Goal: Task Accomplishment & Management: Use online tool/utility

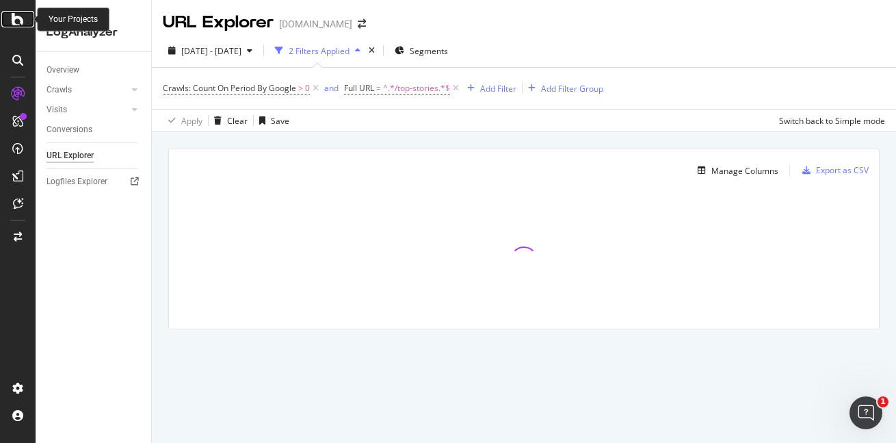
click at [15, 18] on icon at bounding box center [18, 19] width 12 height 16
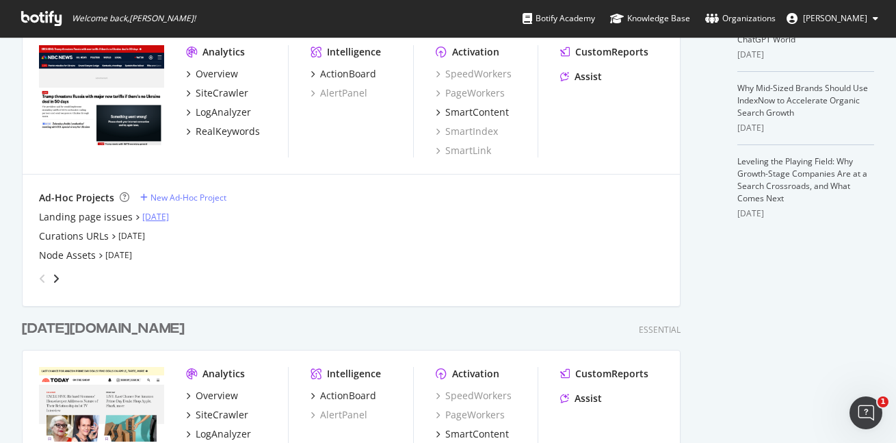
scroll to position [428, 0]
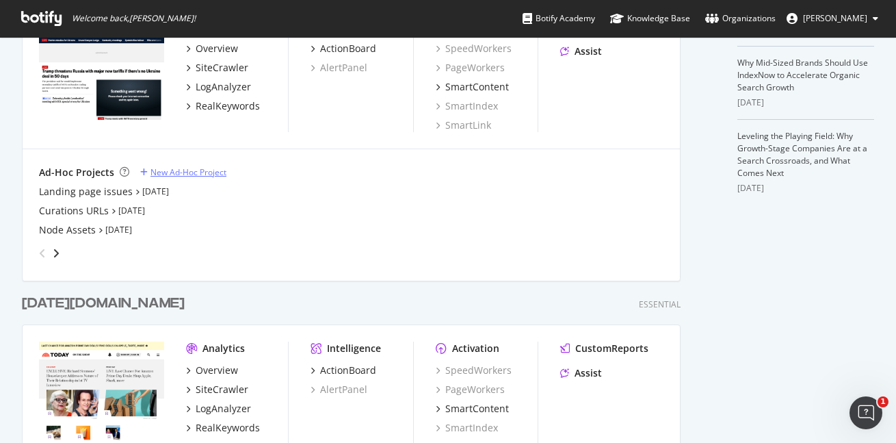
click at [174, 167] on div "New Ad-Hoc Project" at bounding box center [189, 172] width 76 height 12
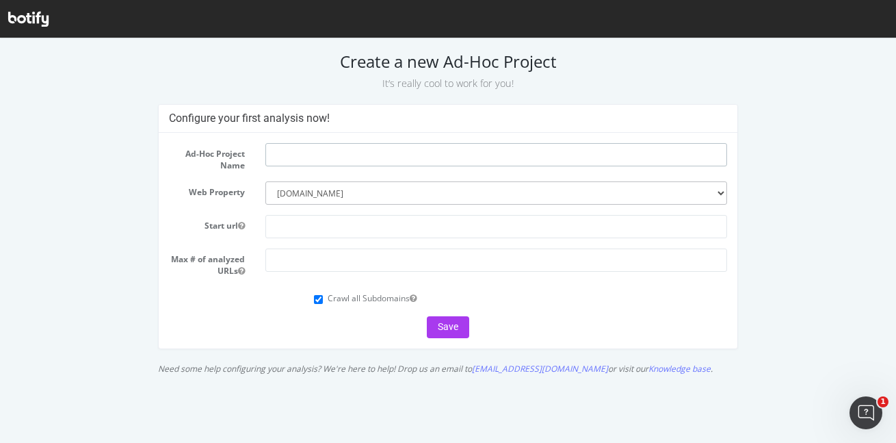
click at [333, 155] on input "text" at bounding box center [497, 154] width 462 height 23
type input "Teeds test URLs"
click at [288, 223] on input "text" at bounding box center [497, 226] width 462 height 23
type input "[DOMAIN_NAME]"
click at [359, 265] on input "number" at bounding box center [497, 259] width 462 height 23
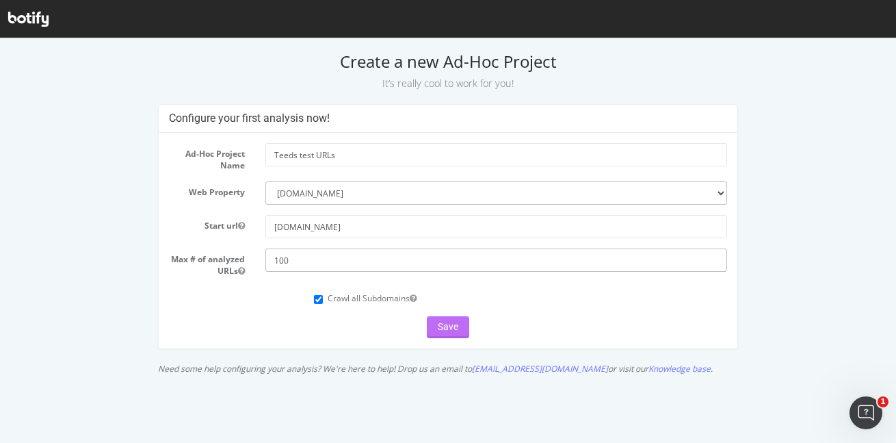
type input "100"
click at [456, 324] on button "Save" at bounding box center [448, 327] width 42 height 22
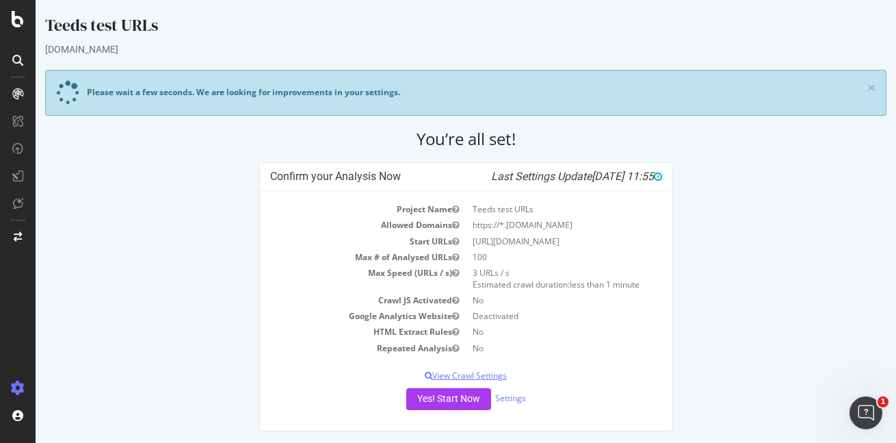
click at [469, 378] on p "View Crawl Settings" at bounding box center [466, 376] width 392 height 12
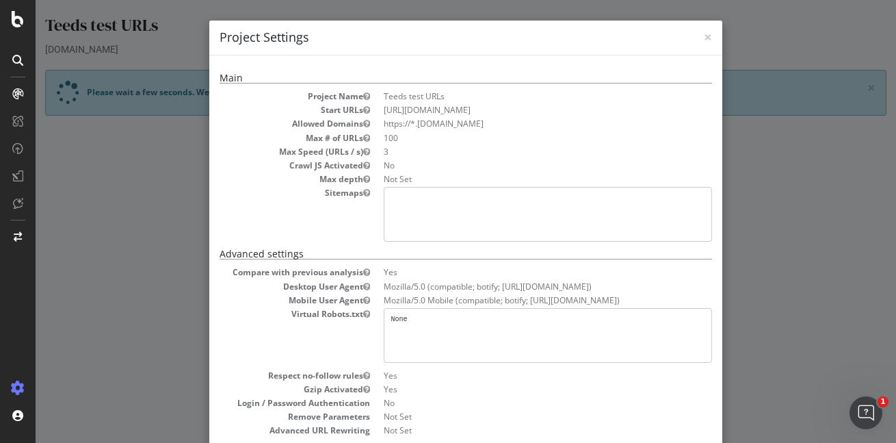
click at [705, 36] on div "× Close Project Settings" at bounding box center [465, 38] width 513 height 35
click at [704, 35] on span "×" at bounding box center [708, 36] width 8 height 19
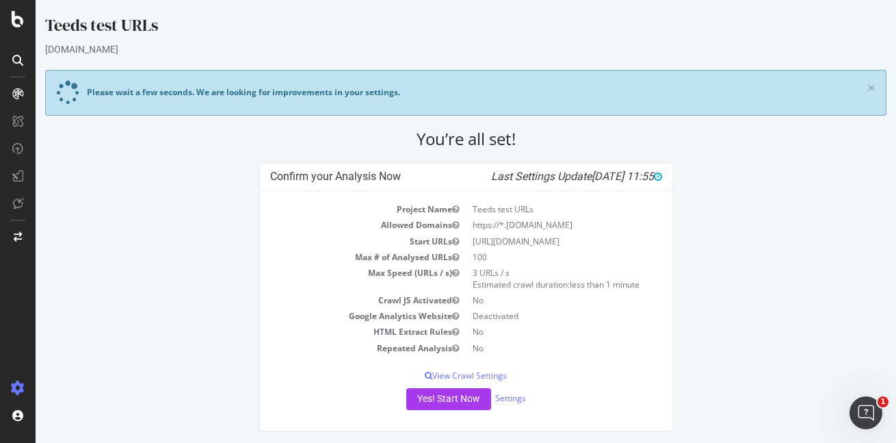
click at [500, 405] on div "Yes! Start Now Settings" at bounding box center [466, 399] width 392 height 22
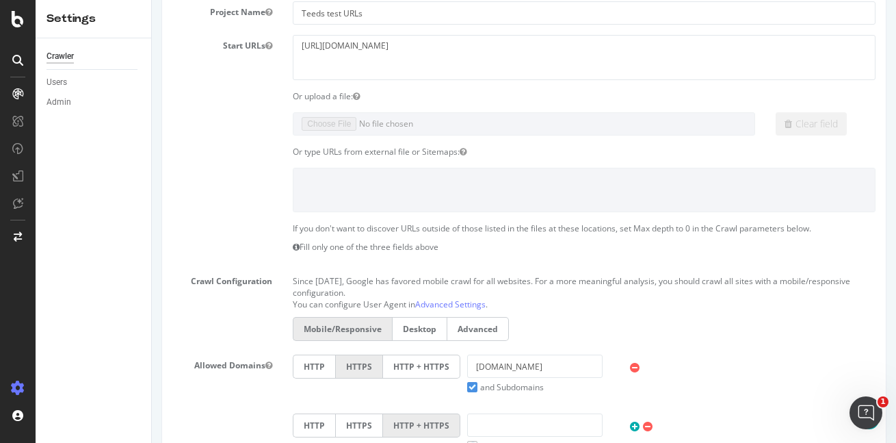
scroll to position [257, 0]
drag, startPoint x: 390, startPoint y: 38, endPoint x: 233, endPoint y: 25, distance: 157.9
click at [233, 25] on section "Project Name Teeds test URLs Start URLs https://nbcnews.com Or upload a file: C…" at bounding box center [523, 286] width 703 height 575
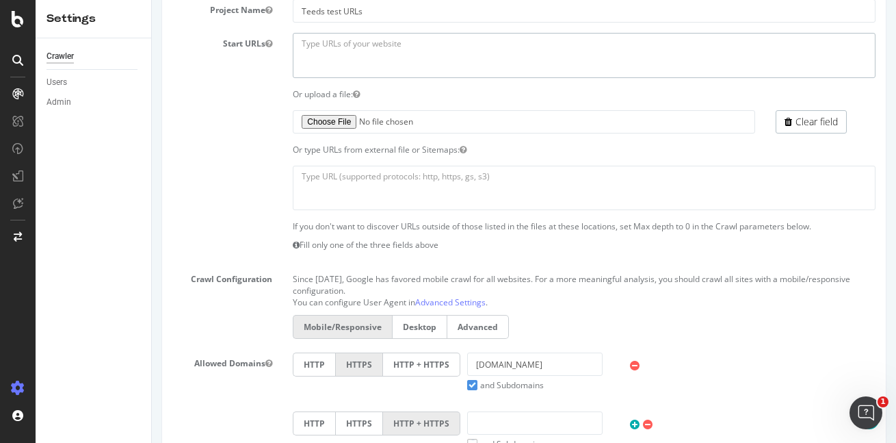
scroll to position [315, 0]
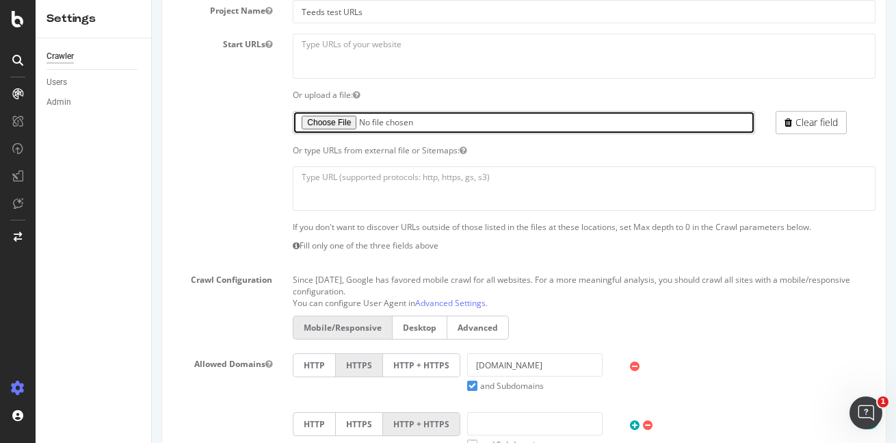
click at [326, 121] on input "file" at bounding box center [524, 122] width 462 height 23
type input "C:\fakepath\teeds-test.txt"
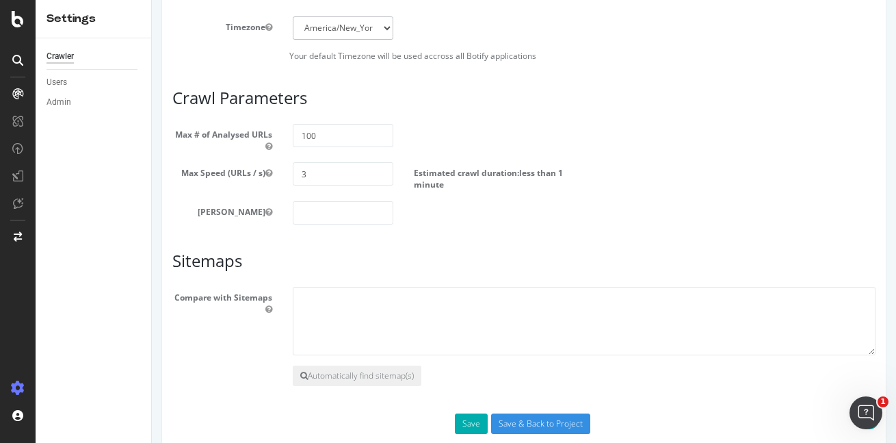
scroll to position [851, 0]
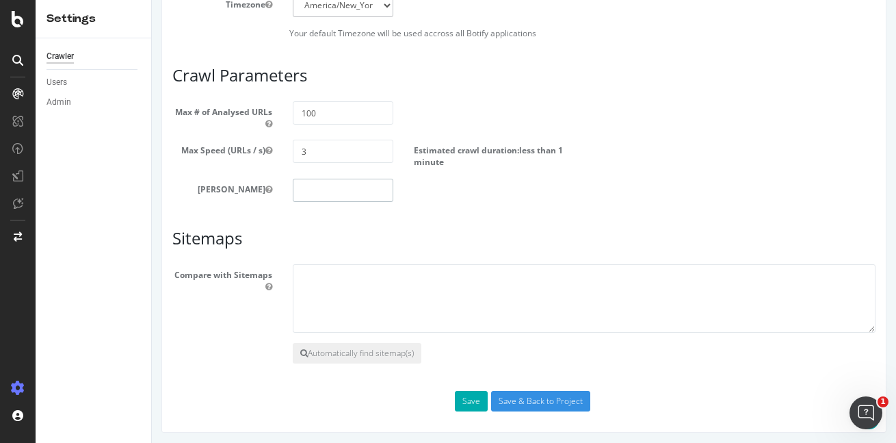
click at [337, 189] on input "number" at bounding box center [343, 190] width 100 height 23
type input "1"
click at [467, 400] on button "Save" at bounding box center [471, 401] width 33 height 21
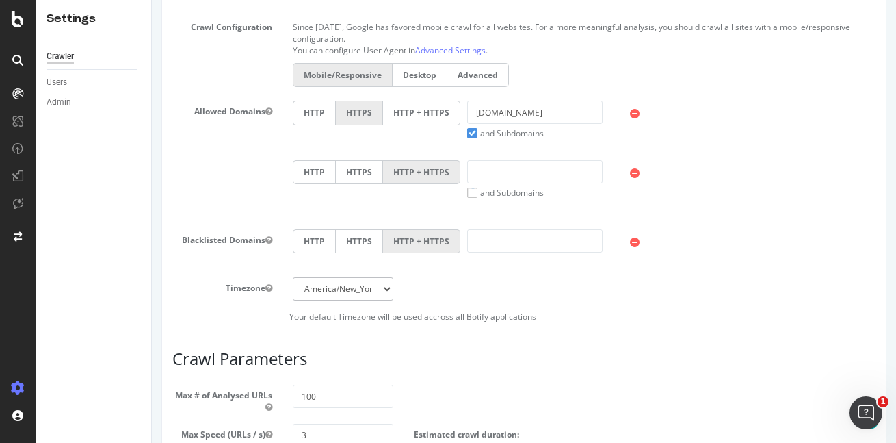
scroll to position [838, 0]
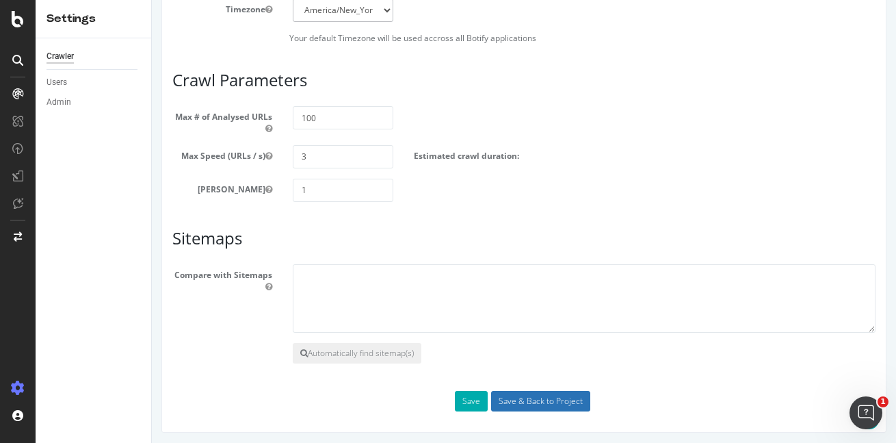
click at [541, 398] on input "Save & Back to Project" at bounding box center [540, 401] width 99 height 21
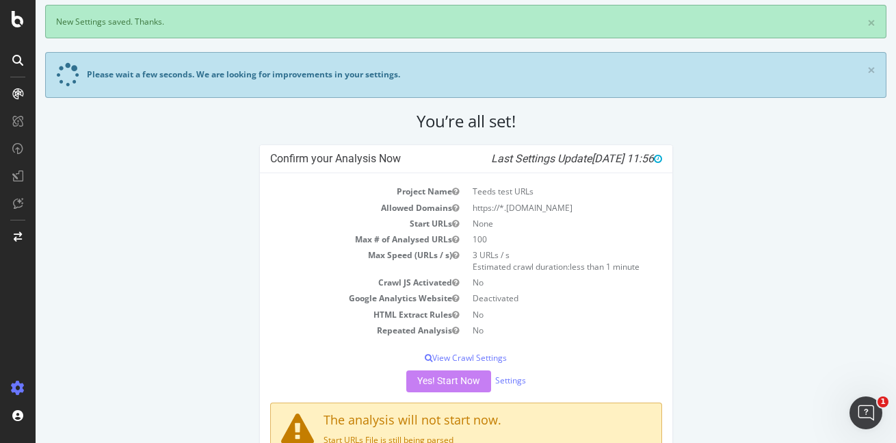
scroll to position [116, 0]
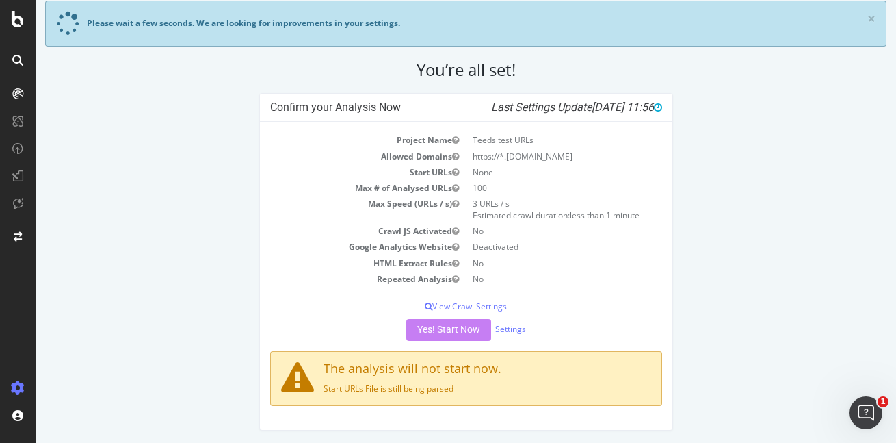
click at [452, 333] on div "Yes! Start Now Settings" at bounding box center [466, 330] width 392 height 22
click at [471, 305] on p "View Crawl Settings" at bounding box center [466, 306] width 392 height 12
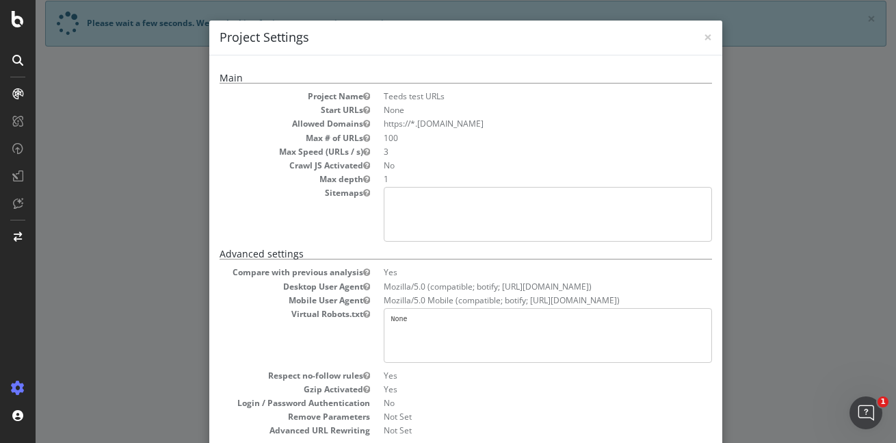
click at [706, 36] on div "× Close Project Settings" at bounding box center [465, 38] width 513 height 35
click at [704, 38] on span "×" at bounding box center [708, 36] width 8 height 19
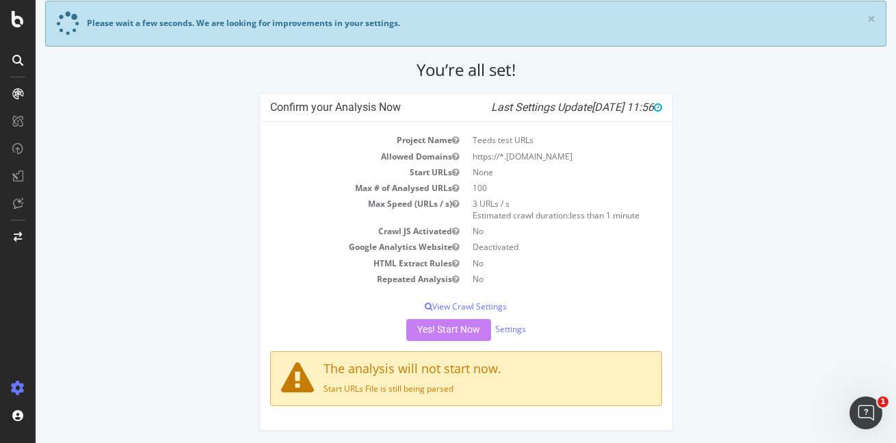
click at [453, 326] on div "Yes! Start Now Settings" at bounding box center [466, 330] width 392 height 22
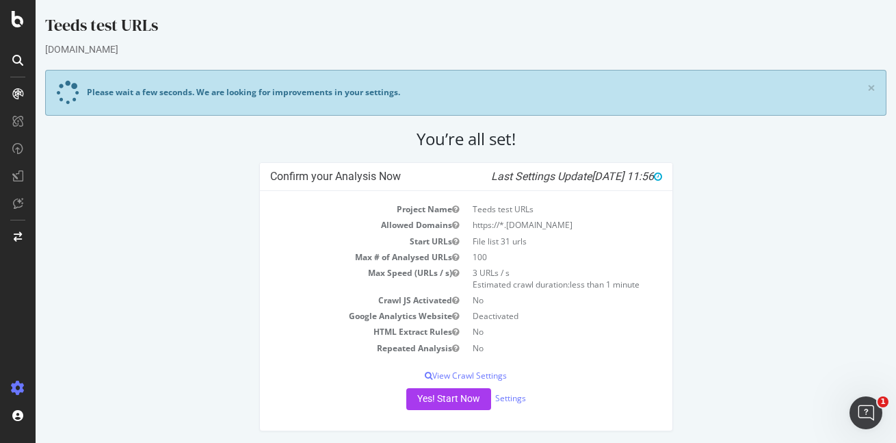
scroll to position [1, 0]
click at [454, 396] on button "Yes! Start Now" at bounding box center [448, 398] width 85 height 22
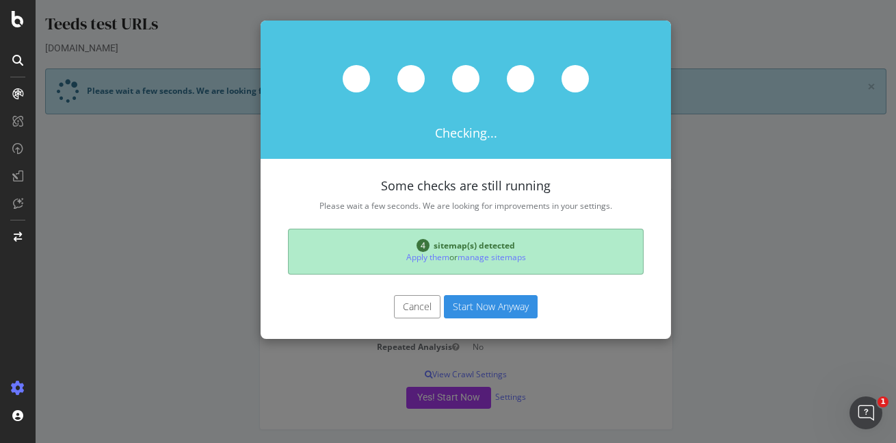
click at [496, 309] on button "Start Now Anyway" at bounding box center [491, 306] width 94 height 23
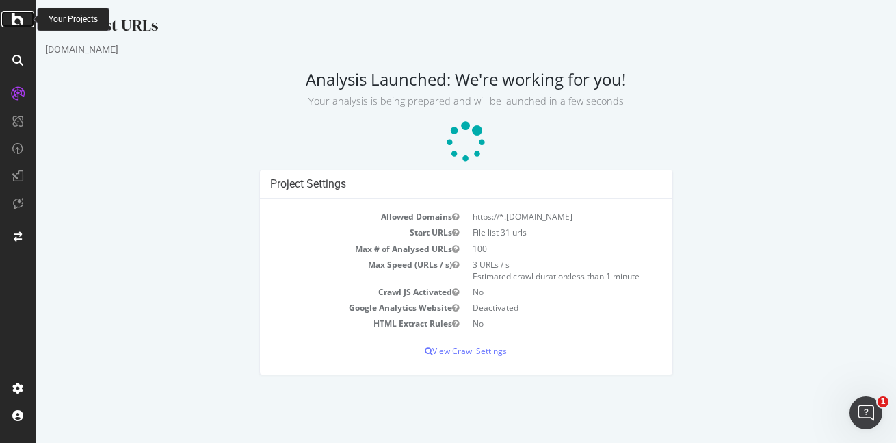
click at [16, 12] on icon at bounding box center [18, 19] width 12 height 16
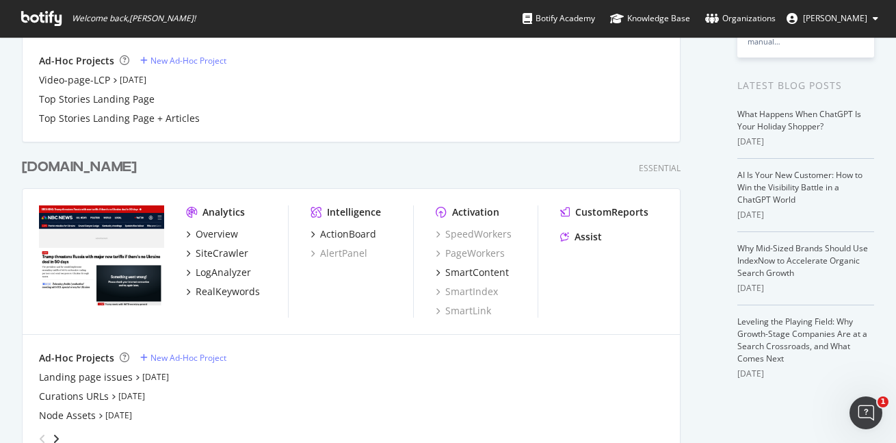
scroll to position [170, 0]
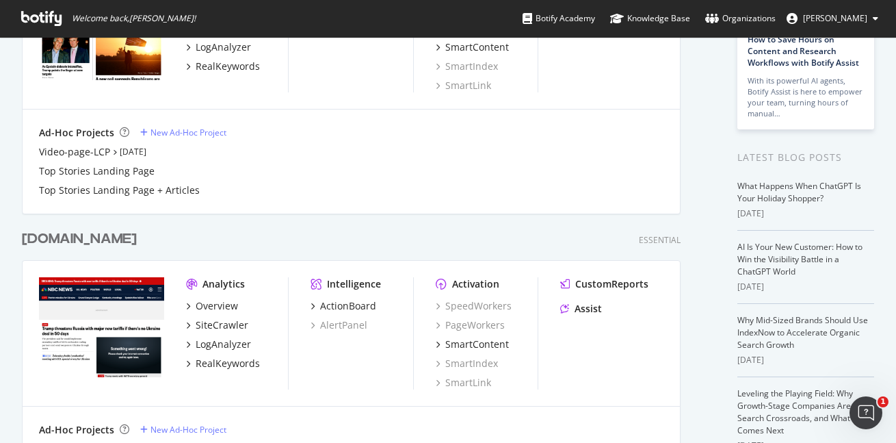
click at [87, 239] on div "[DOMAIN_NAME]" at bounding box center [79, 239] width 115 height 20
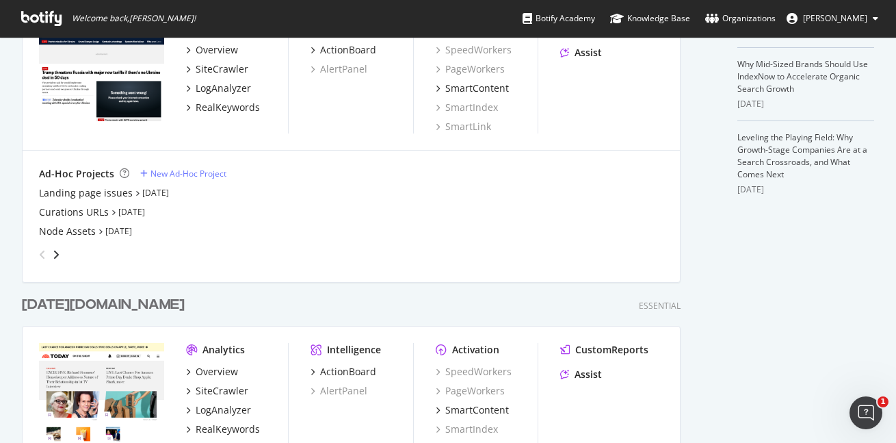
scroll to position [598, 0]
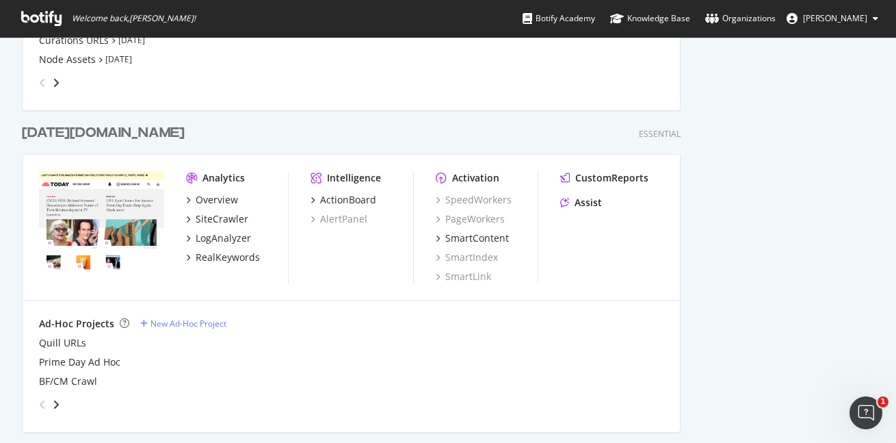
click at [51, 128] on div "today.com" at bounding box center [103, 133] width 163 height 20
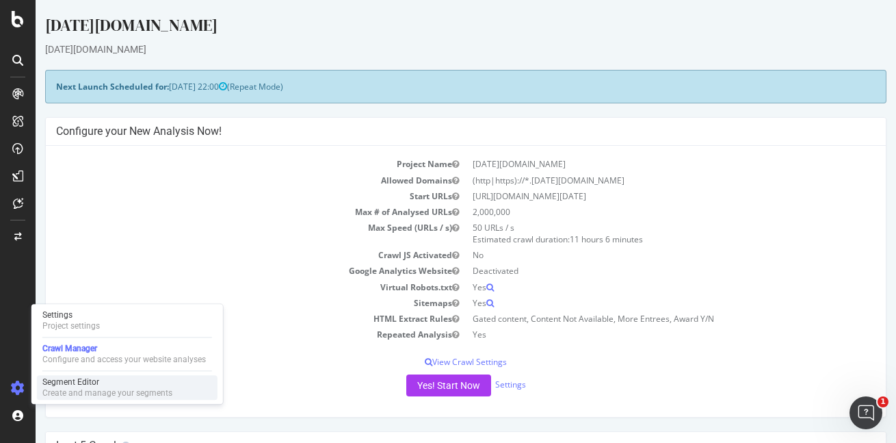
click at [92, 396] on div "Create and manage your segments" at bounding box center [107, 392] width 130 height 11
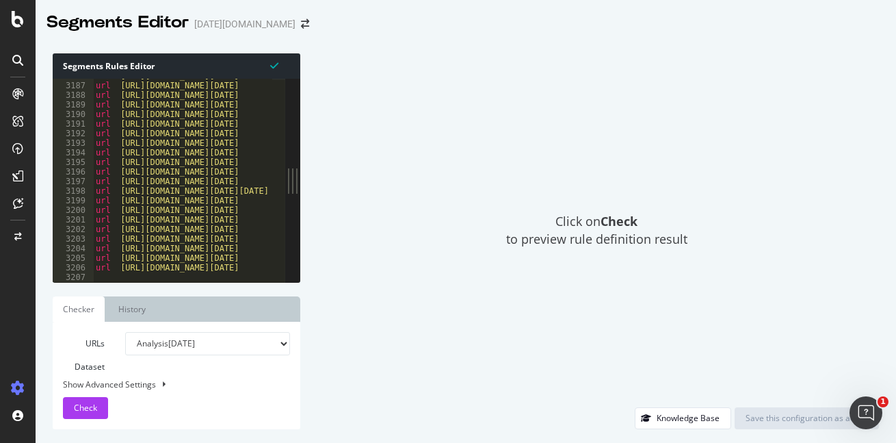
scroll to position [22232, 0]
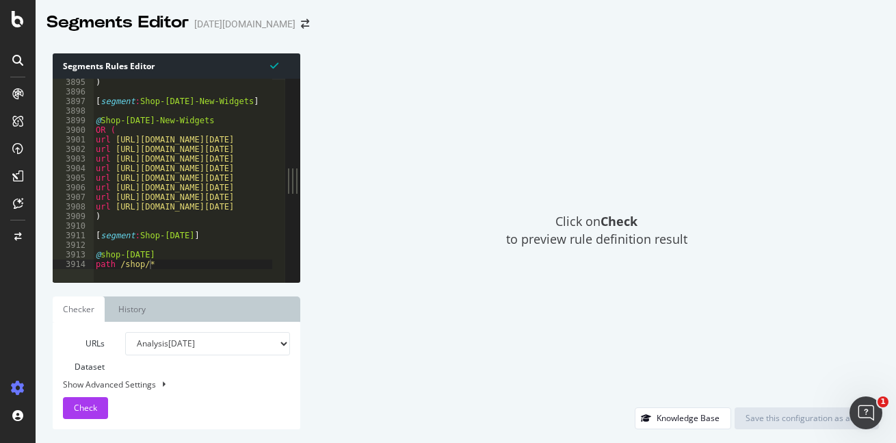
type textarea "path /shop/*"
click at [173, 262] on div ") [ segment : Shop-TODAY-New-Widgets ] @ Shop-TODAY-New-Widgets OR ( url https:…" at bounding box center [353, 181] width 520 height 209
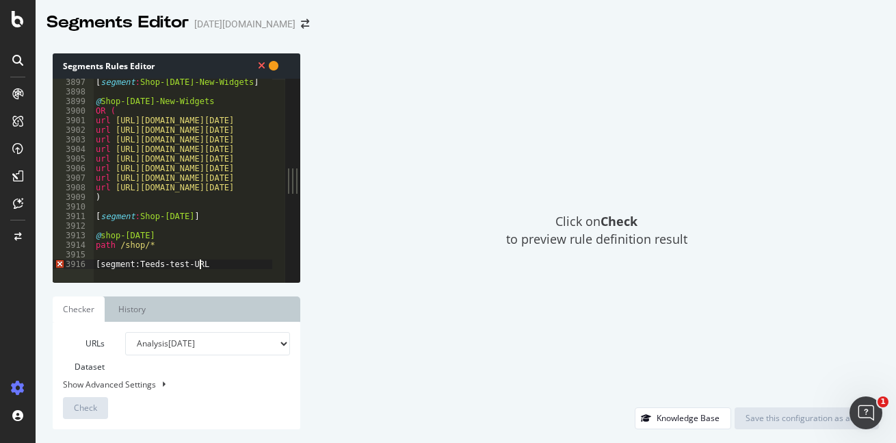
scroll to position [0, 8]
type textarea "[segment:Teeds-test-URLs"
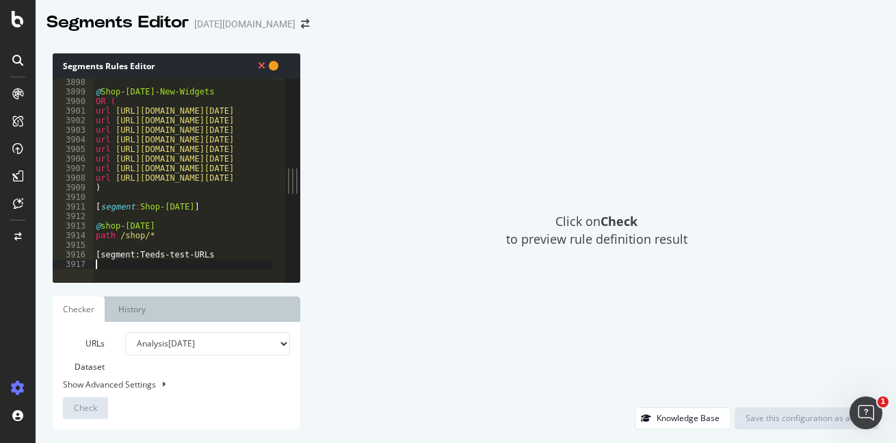
scroll to position [0, 0]
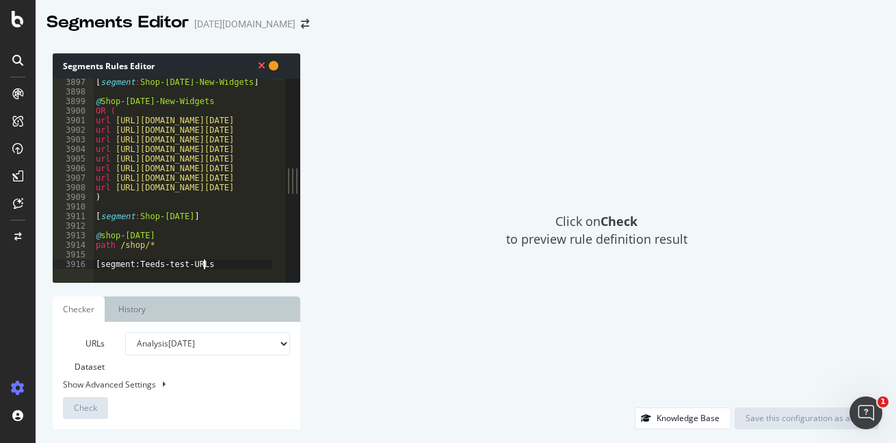
type textarea "[segment:Teeds-test-URLs]"
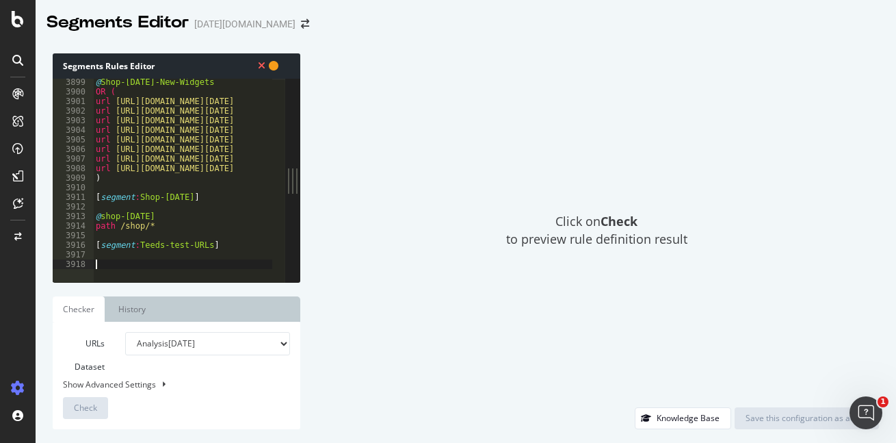
type textarea """
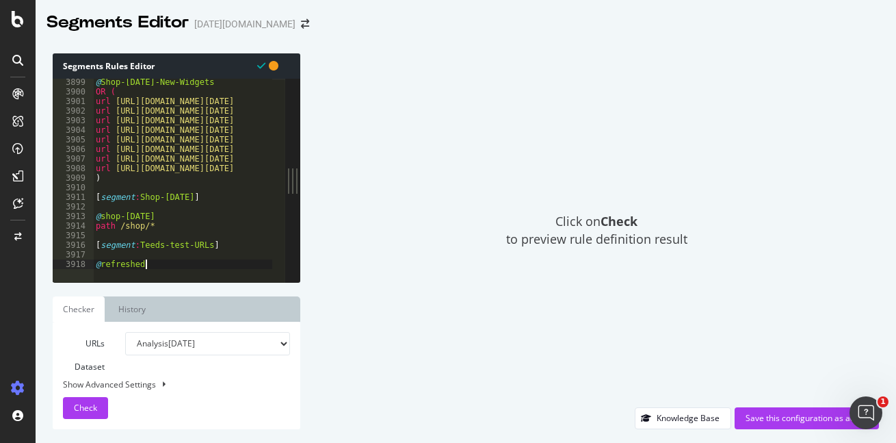
scroll to position [0, 3]
type textarea "@refreshed-URLs"
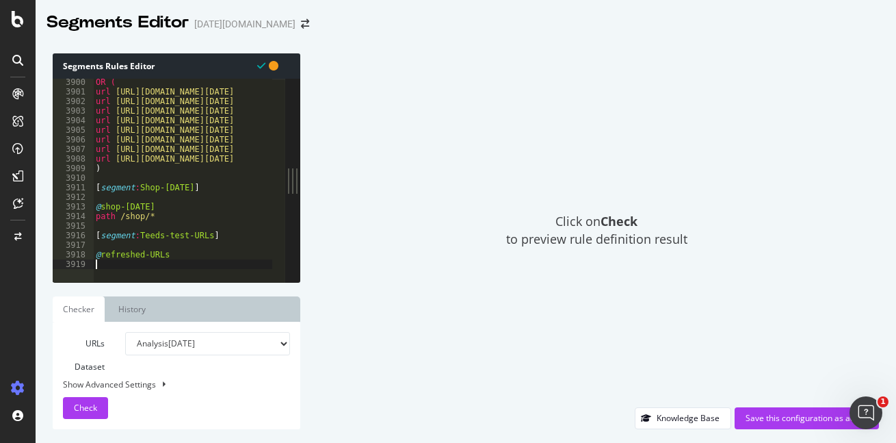
scroll to position [0, 0]
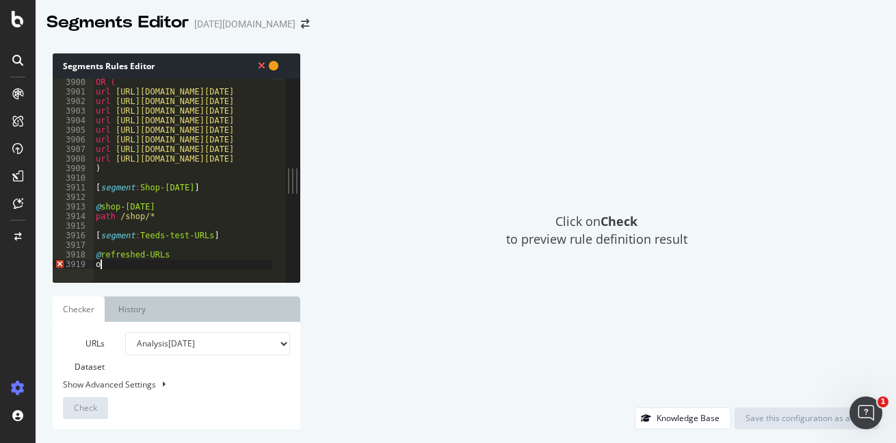
type textarea "or"
type textarea "o"
type textarea "OR ("
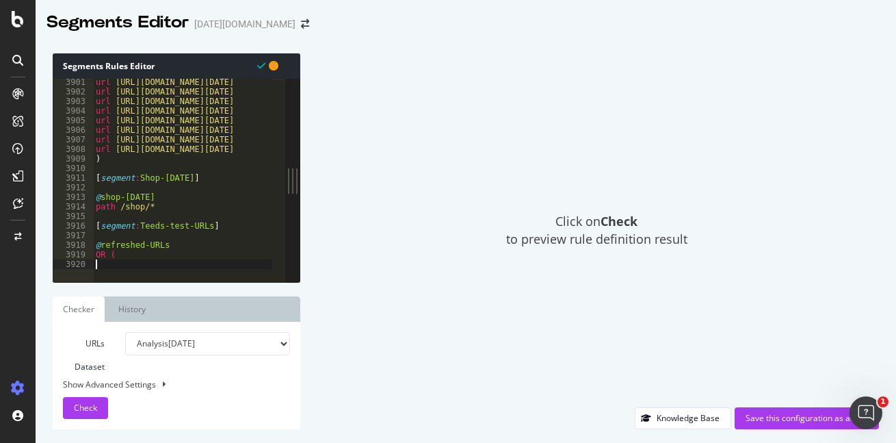
paste textarea "https://www.today.com/life/inspiration/dark-humor-jokes-rcna126169"
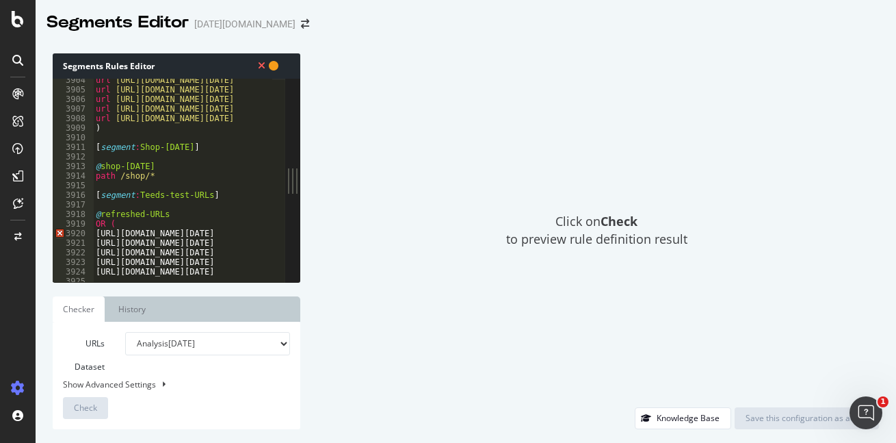
scroll to position [22157, 0]
click at [101, 122] on div "url https://www.today.com/shop/apple-watch-vs-garmin-vs-fitbit-rcna183519 url h…" at bounding box center [353, 179] width 520 height 209
drag, startPoint x: 114, startPoint y: 121, endPoint x: 107, endPoint y: 116, distance: 8.4
click at [107, 116] on div "url https://www.today.com/shop/apple-watch-vs-garmin-vs-fitbit-rcna183519 url h…" at bounding box center [353, 179] width 520 height 209
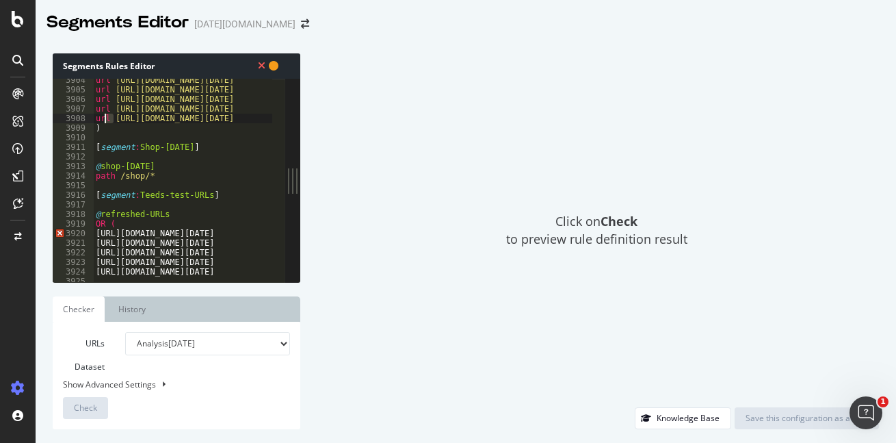
click at [99, 120] on div "url https://www.today.com/shop/apple-watch-vs-garmin-vs-fitbit-rcna183519 url h…" at bounding box center [353, 179] width 520 height 209
click at [92, 235] on div "3920" at bounding box center [73, 234] width 41 height 10
click at [96, 234] on div "url https://www.today.com/shop/apple-watch-vs-garmin-vs-fitbit-rcna183519 url h…" at bounding box center [353, 179] width 520 height 209
paste textarea "url"
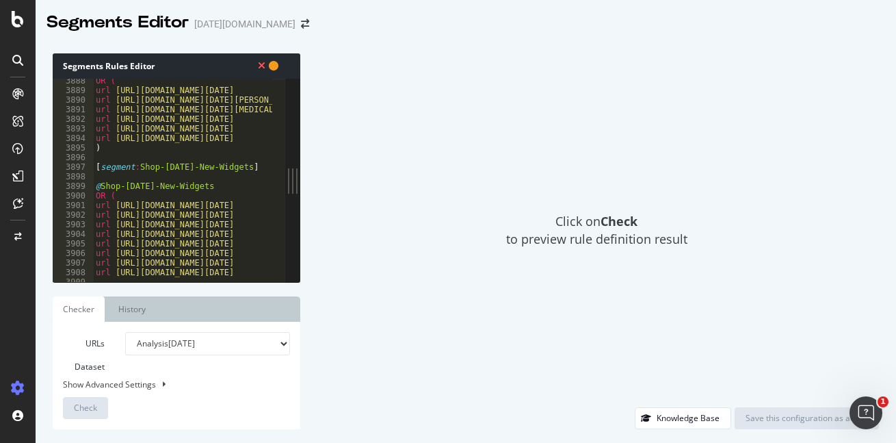
scroll to position [22097, 0]
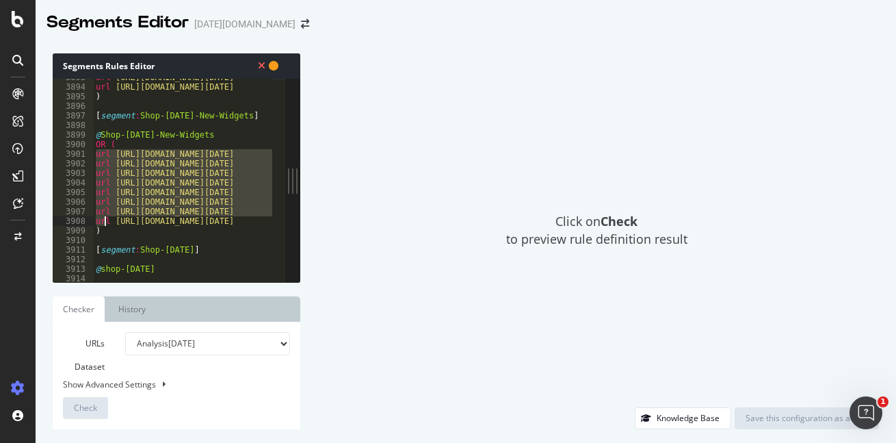
drag, startPoint x: 96, startPoint y: 155, endPoint x: 108, endPoint y: 228, distance: 73.6
click at [108, 228] on div "url https://www.today.com/shop/amazon-october-prime-day-date-announcement-2024-…" at bounding box center [353, 177] width 520 height 209
click at [111, 213] on div "url https://www.today.com/shop/amazon-october-prime-day-date-announcement-2024-…" at bounding box center [182, 180] width 179 height 203
drag, startPoint x: 109, startPoint y: 221, endPoint x: 91, endPoint y: 149, distance: 74.2
click at [91, 149] on div "url https://www.today.com/shop/memorial-day-2025-baby-sales-rcna206333 3893 389…" at bounding box center [169, 180] width 233 height 203
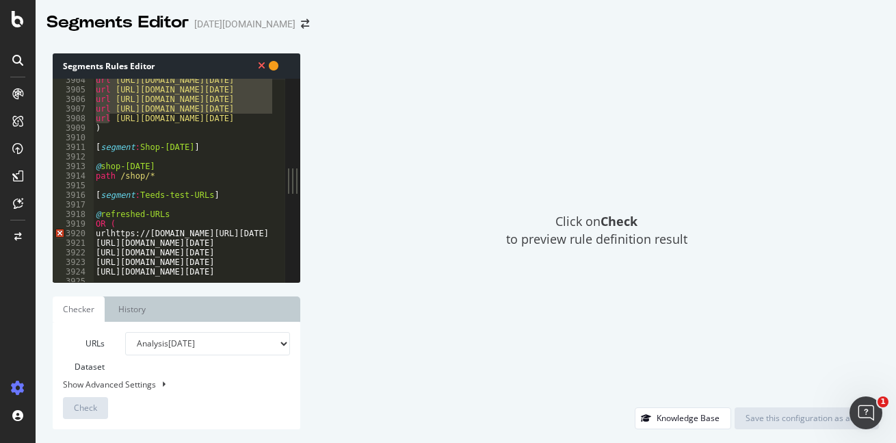
scroll to position [22218, 0]
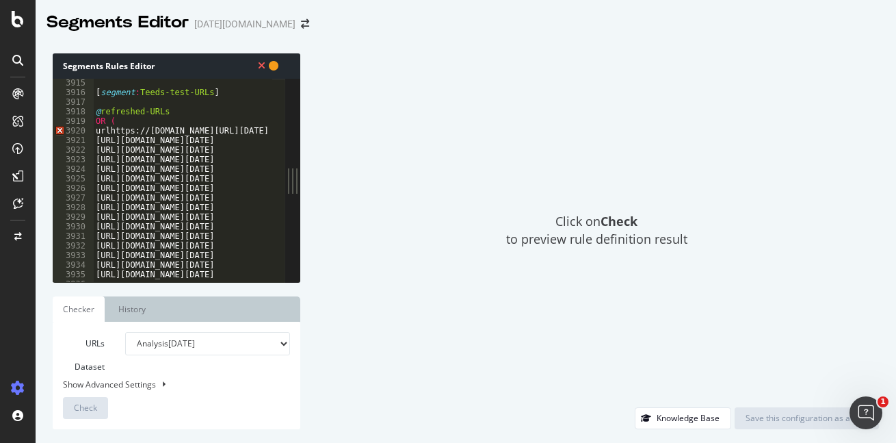
click at [109, 128] on div "[ segment : Teeds-test-URLs ] @ refreshed-URLs OR ( urlhttps://www.today.com/li…" at bounding box center [353, 182] width 520 height 209
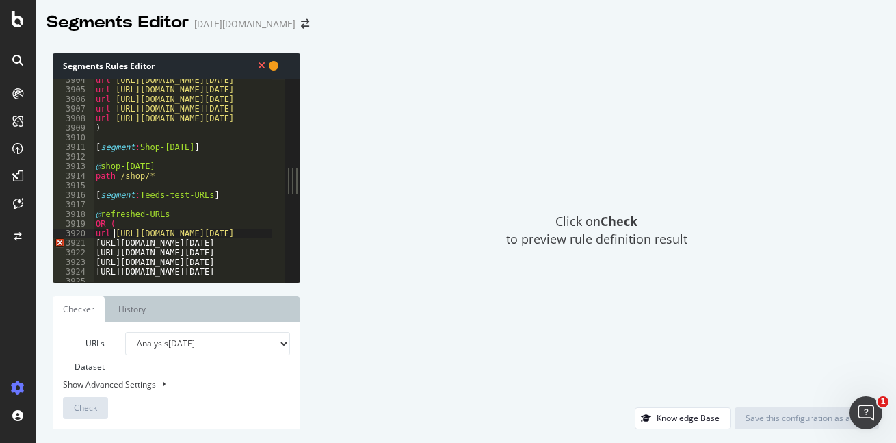
scroll to position [0, 1]
click at [104, 233] on div "url https://www.today.com/shop/apple-watch-vs-garmin-vs-fitbit-rcna183519 url h…" at bounding box center [353, 179] width 520 height 209
click at [95, 244] on div "url https://www.today.com/shop/apple-watch-vs-garmin-vs-fitbit-rcna183519 url h…" at bounding box center [353, 179] width 520 height 209
paste textarea "url"
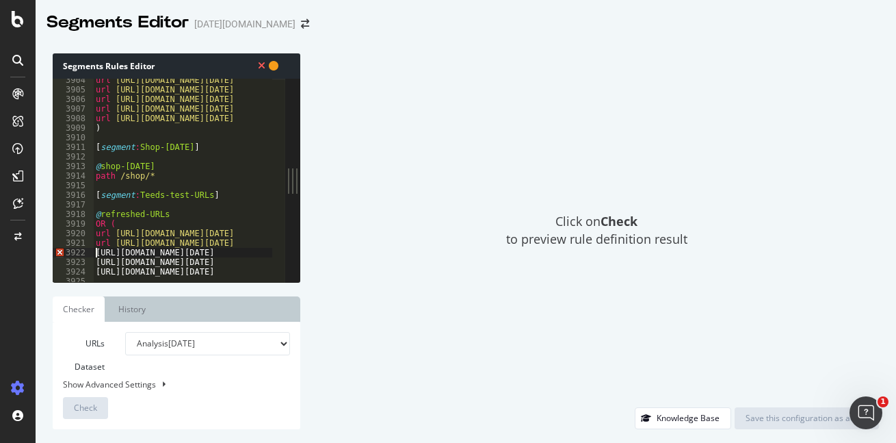
click at [98, 249] on div "url https://www.today.com/shop/apple-watch-vs-garmin-vs-fitbit-rcna183519 url h…" at bounding box center [353, 179] width 520 height 209
paste textarea "url"
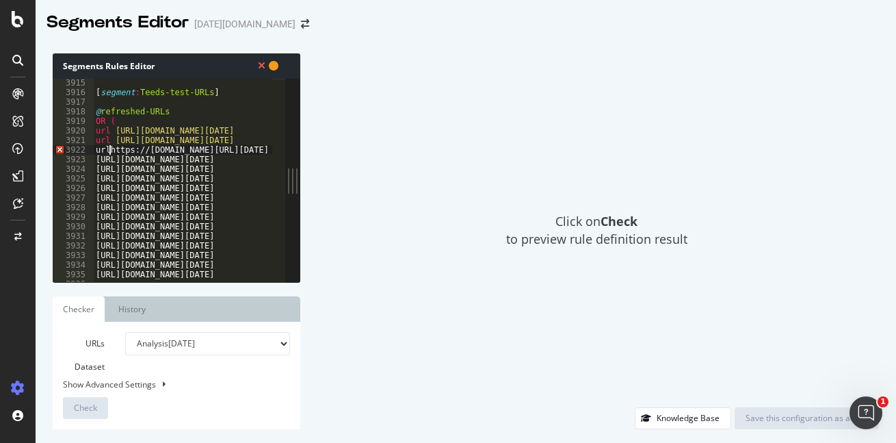
scroll to position [22218, 0]
click at [94, 159] on div "[ segment : Teeds-test-URLs ] @ refreshed-URLs OR ( url https://www.today.com/l…" at bounding box center [353, 182] width 520 height 209
paste textarea "url"
click at [96, 168] on div "[ segment : Teeds-test-URLs ] @ refreshed-URLs OR ( url https://www.today.com/l…" at bounding box center [353, 182] width 520 height 209
paste textarea "url"
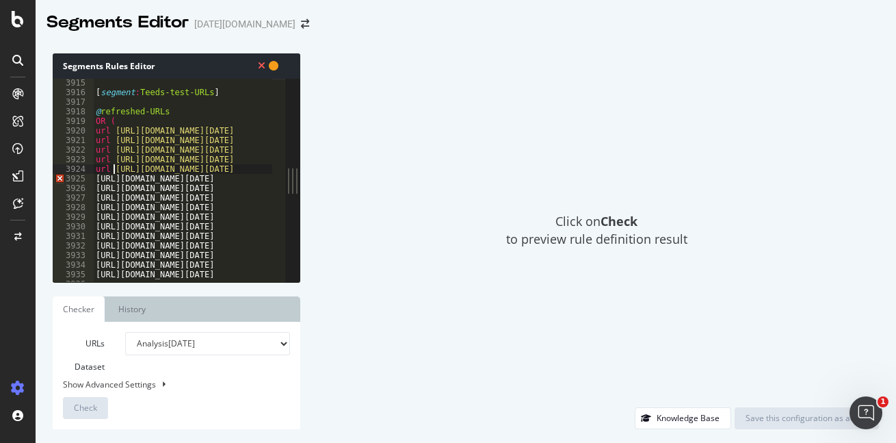
click at [94, 177] on div "[ segment : Teeds-test-URLs ] @ refreshed-URLs OR ( url https://www.today.com/l…" at bounding box center [353, 182] width 520 height 209
paste textarea "url"
click at [94, 185] on div "[ segment : Teeds-test-URLs ] @ refreshed-URLs OR ( url https://www.today.com/l…" at bounding box center [353, 182] width 520 height 209
paste textarea "url"
click at [96, 197] on div "[ segment : Teeds-test-URLs ] @ refreshed-URLs OR ( url https://www.today.com/l…" at bounding box center [353, 182] width 520 height 209
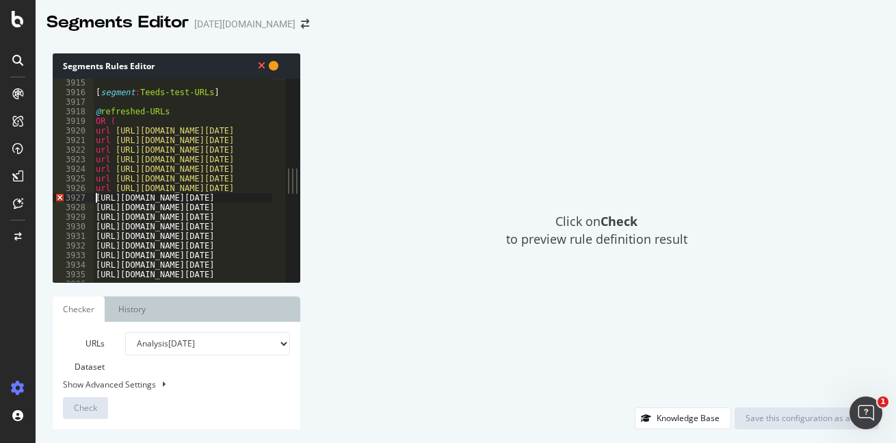
paste textarea "url"
click at [95, 204] on div "[ segment : Teeds-test-URLs ] @ refreshed-URLs OR ( url https://www.today.com/l…" at bounding box center [353, 182] width 520 height 209
paste textarea "url"
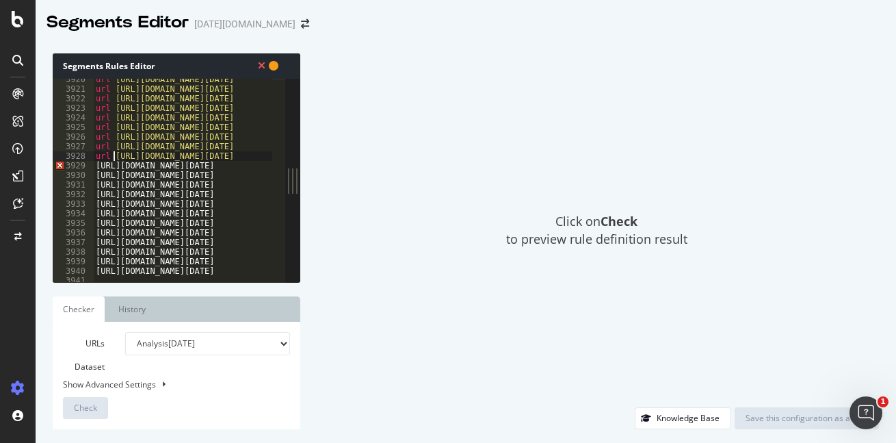
scroll to position [22232, 0]
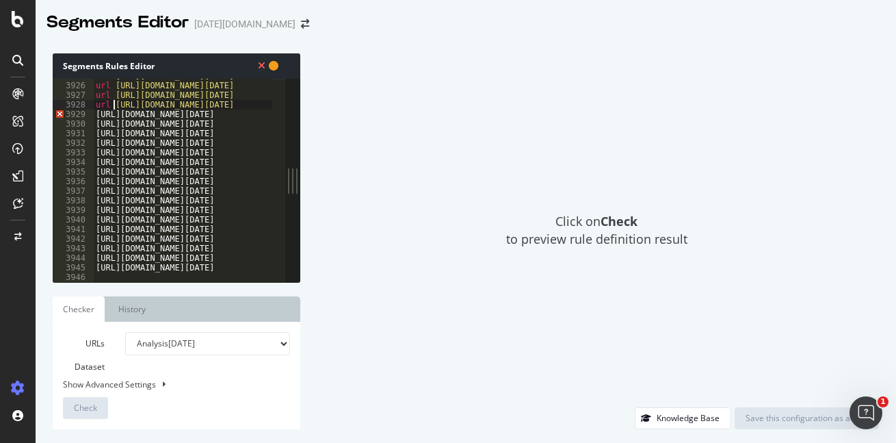
click at [94, 116] on div "url https://www.today.com/life/quotes/bible-quotes-rcna142142 url https://www.t…" at bounding box center [353, 175] width 520 height 209
paste textarea "url"
click at [92, 125] on div "3930" at bounding box center [73, 124] width 41 height 10
click at [95, 125] on div "url https://www.today.com/life/quotes/bible-quotes-rcna142142 url https://www.t…" at bounding box center [353, 175] width 520 height 209
paste textarea "url"
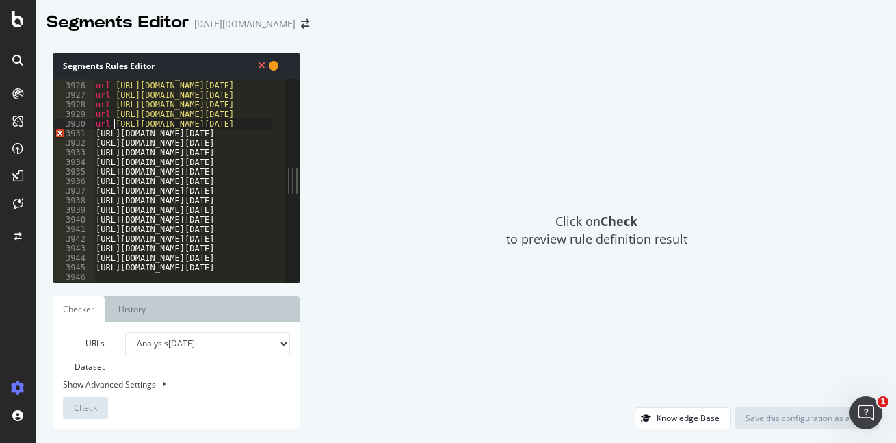
click at [94, 138] on div "url https://www.today.com/life/quotes/bible-quotes-rcna142142 url https://www.t…" at bounding box center [353, 175] width 520 height 209
paste textarea "url"
click at [94, 142] on div "url https://www.today.com/life/quotes/bible-quotes-rcna142142 url https://www.t…" at bounding box center [353, 175] width 520 height 209
paste textarea "url"
click at [94, 153] on div "url https://www.today.com/life/quotes/bible-quotes-rcna142142 url https://www.t…" at bounding box center [353, 175] width 520 height 209
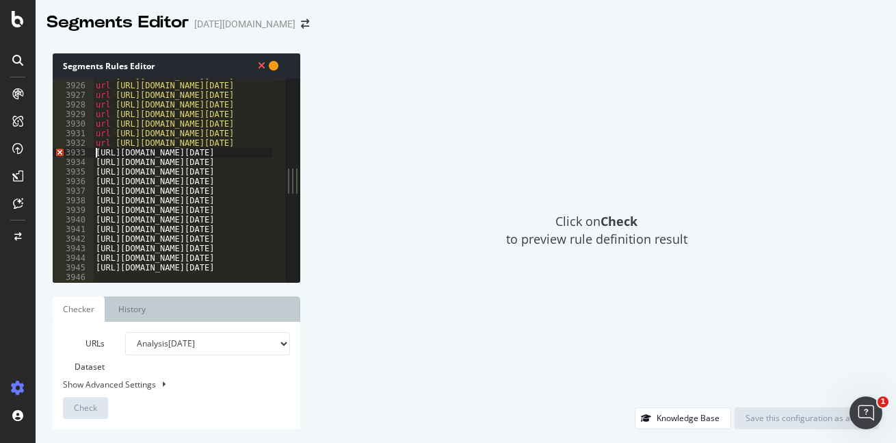
paste textarea "url"
click at [94, 159] on div "url https://www.today.com/life/quotes/bible-quotes-rcna142142 url https://www.t…" at bounding box center [353, 175] width 520 height 209
paste textarea "url"
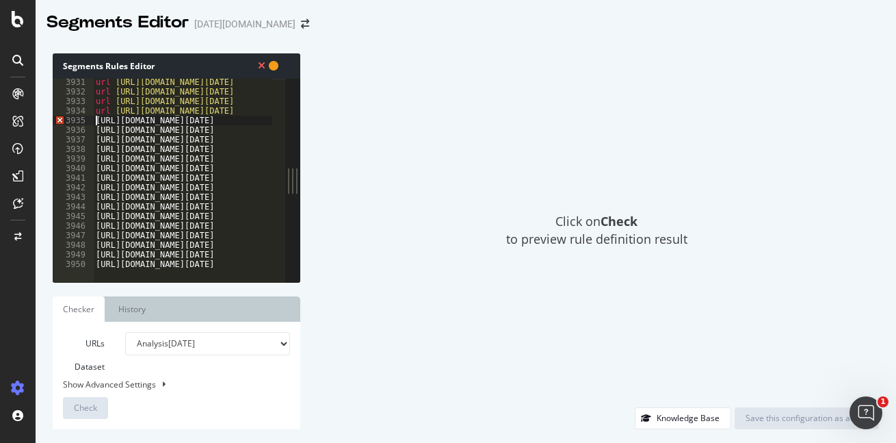
click at [95, 121] on div "url https://www.today.com/life/relationships/questions-to-ask-a-girl-rcna131397…" at bounding box center [353, 181] width 520 height 209
paste textarea "url"
click at [95, 133] on div "url https://www.today.com/life/relationships/questions-to-ask-a-girl-rcna131397…" at bounding box center [353, 181] width 520 height 209
paste textarea "url"
click at [96, 138] on div "url https://www.today.com/life/relationships/questions-to-ask-a-girl-rcna131397…" at bounding box center [353, 181] width 520 height 209
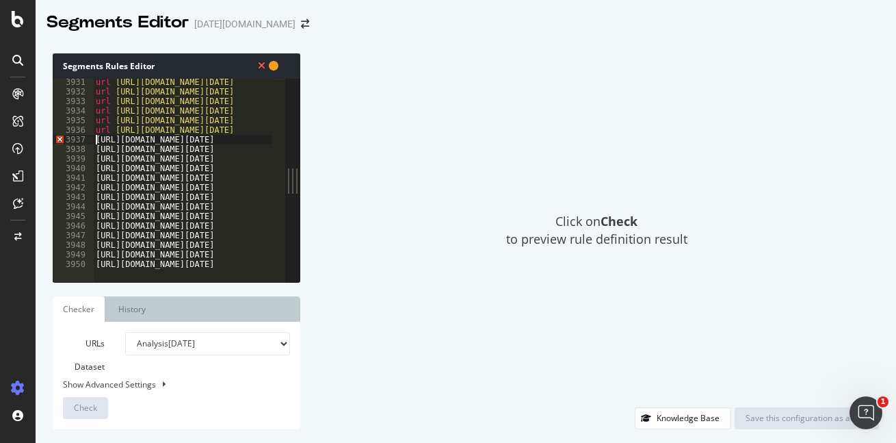
paste textarea "url"
click at [92, 146] on div "3938" at bounding box center [73, 149] width 41 height 10
click at [96, 148] on div "url https://www.today.com/life/relationships/questions-to-ask-a-girl-rcna131397…" at bounding box center [353, 181] width 520 height 209
paste textarea "url"
click at [94, 157] on div "url https://www.today.com/life/relationships/questions-to-ask-a-girl-rcna131397…" at bounding box center [353, 181] width 520 height 209
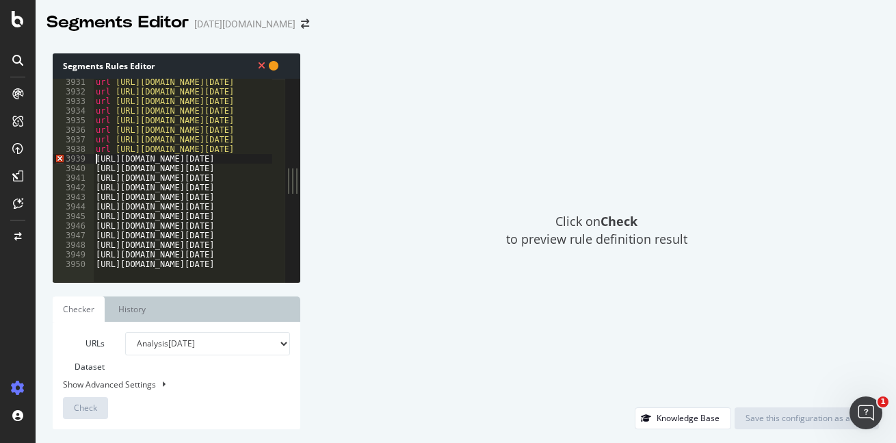
paste textarea "url"
click at [96, 167] on div "url https://www.today.com/life/relationships/questions-to-ask-a-girl-rcna131397…" at bounding box center [353, 181] width 520 height 209
paste textarea "url"
click at [95, 177] on div "url https://www.today.com/life/relationships/questions-to-ask-a-girl-rcna131397…" at bounding box center [353, 181] width 520 height 209
paste textarea "url"
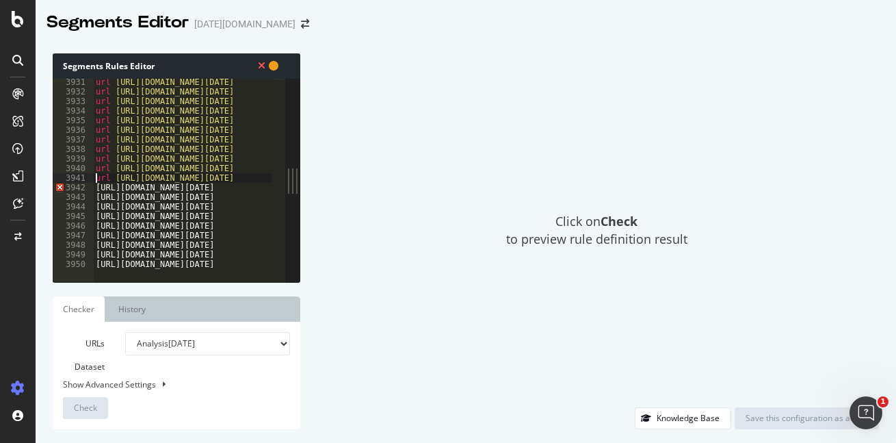
click at [95, 181] on div "url https://www.today.com/life/relationships/questions-to-ask-a-girl-rcna131397…" at bounding box center [353, 181] width 520 height 209
click at [95, 187] on div "url https://www.today.com/life/relationships/questions-to-ask-a-girl-rcna131397…" at bounding box center [353, 181] width 520 height 209
paste textarea "url"
click at [96, 196] on div "url https://www.today.com/life/relationships/questions-to-ask-a-girl-rcna131397…" at bounding box center [353, 181] width 520 height 209
paste textarea "url"
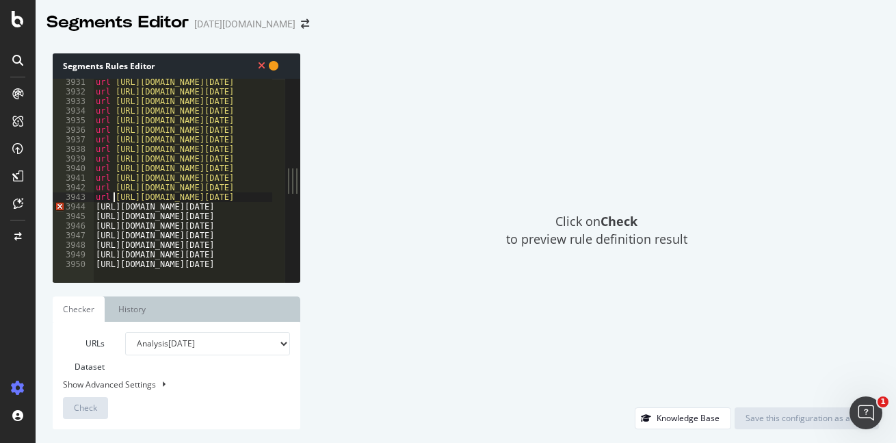
click at [95, 206] on div "url https://www.today.com/life/relationships/questions-to-ask-a-girl-rcna131397…" at bounding box center [353, 181] width 520 height 209
paste textarea "url"
click at [94, 210] on div "url https://www.today.com/life/relationships/questions-to-ask-a-girl-rcna131397…" at bounding box center [353, 181] width 520 height 209
click at [95, 220] on div "url https://www.today.com/life/relationships/questions-to-ask-a-girl-rcna131397…" at bounding box center [353, 181] width 520 height 209
paste textarea "url"
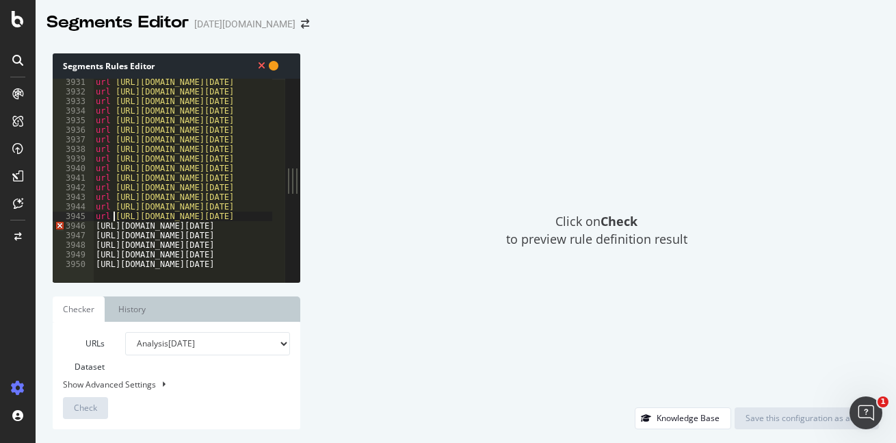
click at [95, 224] on div "url https://www.today.com/life/relationships/questions-to-ask-a-girl-rcna131397…" at bounding box center [353, 181] width 520 height 209
paste textarea "url"
click at [93, 234] on div "url https://www.today.com/life/relationships/questions-to-ask-a-girl-rcna131397…" at bounding box center [353, 181] width 520 height 209
paste textarea "url"
click at [93, 246] on div "url https://www.today.com/life/relationships/questions-to-ask-a-girl-rcna131397…" at bounding box center [353, 181] width 520 height 209
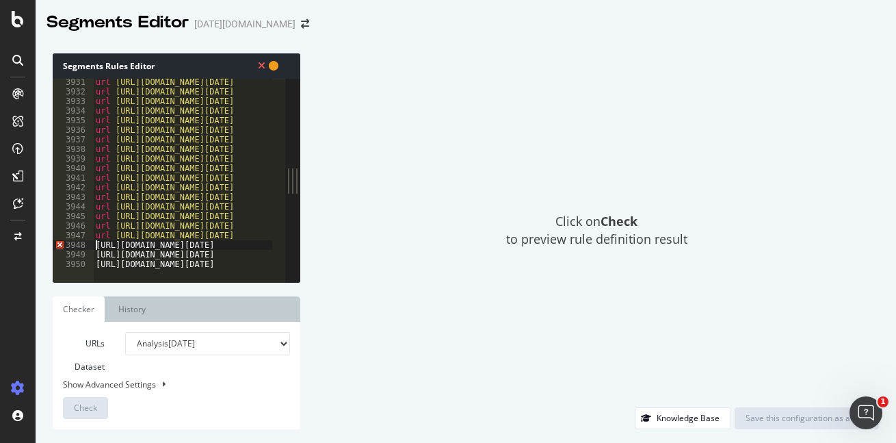
paste textarea "url"
click at [96, 254] on div "url https://www.today.com/life/relationships/questions-to-ask-a-girl-rcna131397…" at bounding box center [353, 181] width 520 height 209
paste textarea "url"
click at [96, 263] on div "url https://www.today.com/life/relationships/questions-to-ask-a-girl-rcna131397…" at bounding box center [353, 181] width 520 height 209
paste textarea "url"
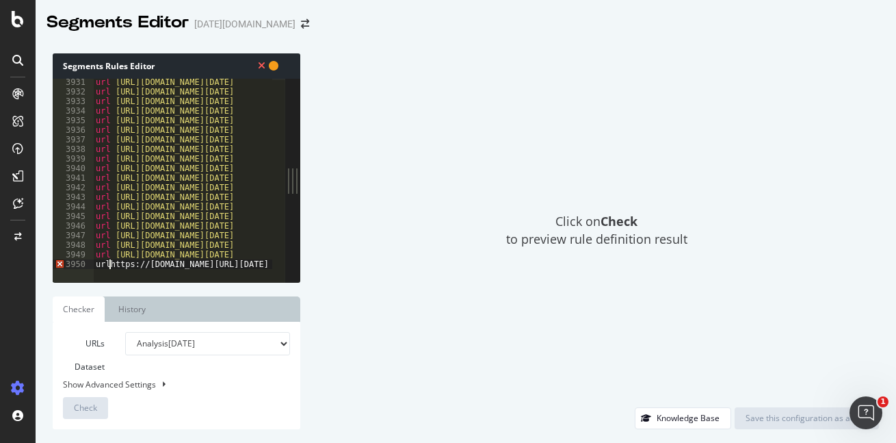
type textarea "url https://www.today.com/life/inspiration/dark-humor-jokes-rcna126169"
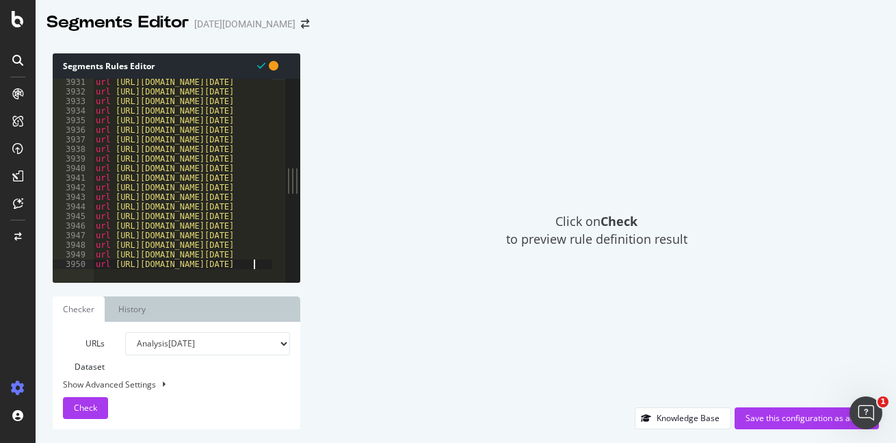
click at [257, 266] on div "url https://www.today.com/life/inspiration/dark-humor-jokes-rcna126169 3931 393…" at bounding box center [169, 180] width 233 height 203
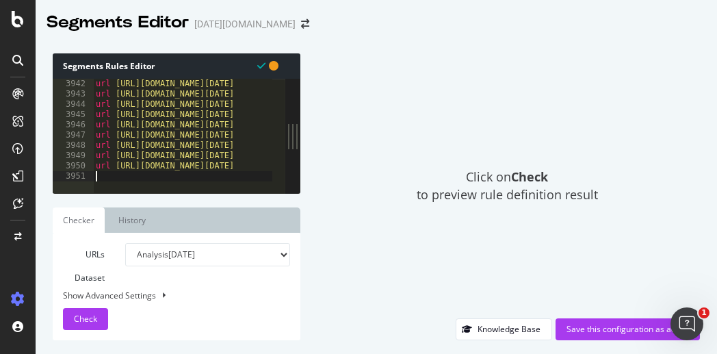
scroll to position [22320, 0]
type textarea ")"
type textarea """
type textarea "@life-URLs"
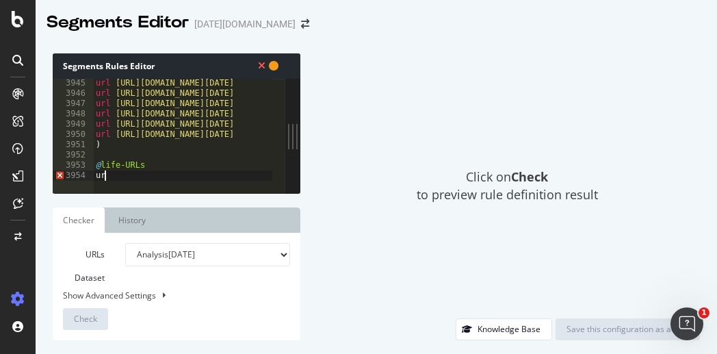
scroll to position [0, 0]
type textarea "u"
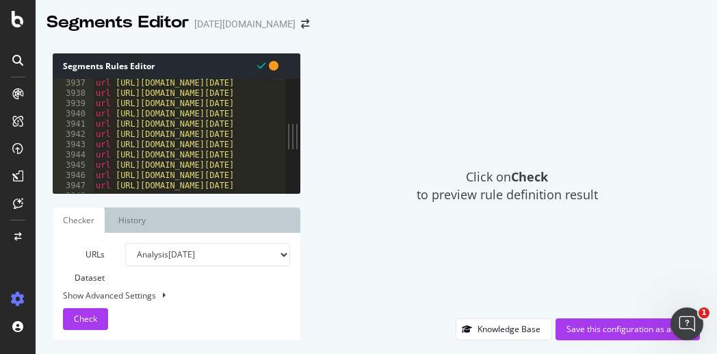
scroll to position [22320, 0]
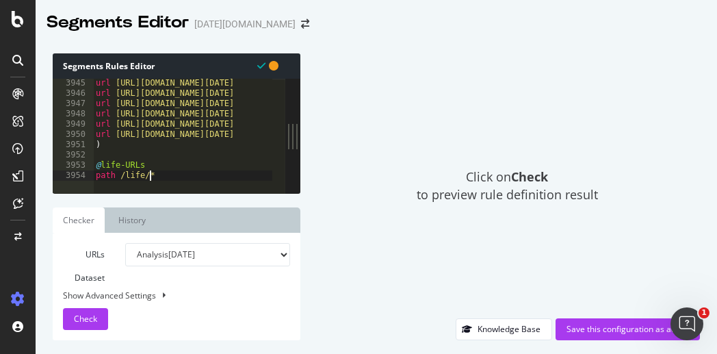
click at [145, 176] on div "url https://www.today.com/life/relationships/questions-to-ask-friends-rcna64115…" at bounding box center [353, 139] width 520 height 122
click at [156, 166] on div "url https://www.today.com/life/relationships/questions-to-ask-friends-rcna64115…" at bounding box center [353, 139] width 520 height 122
click at [151, 171] on div "url https://www.today.com/life/relationships/questions-to-ask-friends-rcna64115…" at bounding box center [353, 139] width 520 height 122
type textarea "path /life*"
click at [156, 173] on div "url https://www.today.com/life/relationships/questions-to-ask-friends-rcna64115…" at bounding box center [353, 139] width 520 height 122
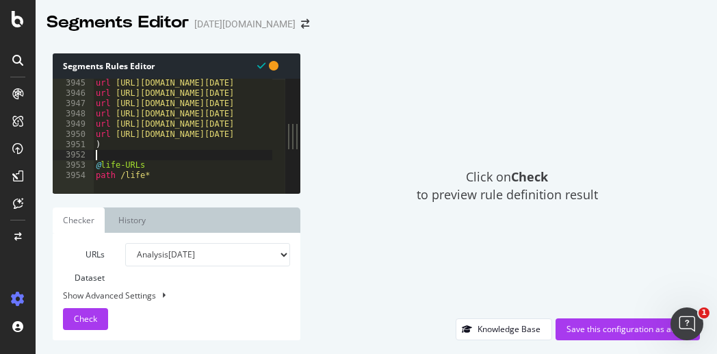
click at [131, 154] on div "url https://www.today.com/life/relationships/questions-to-ask-friends-rcna64115…" at bounding box center [353, 139] width 520 height 122
click at [173, 174] on div "url https://www.today.com/life/relationships/questions-to-ask-friends-rcna64115…" at bounding box center [353, 140] width 520 height 122
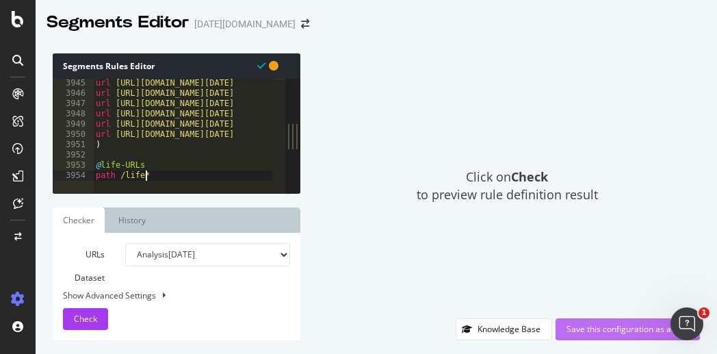
type textarea "path /life*"
click at [600, 330] on div "Save this configuration as active" at bounding box center [628, 329] width 122 height 12
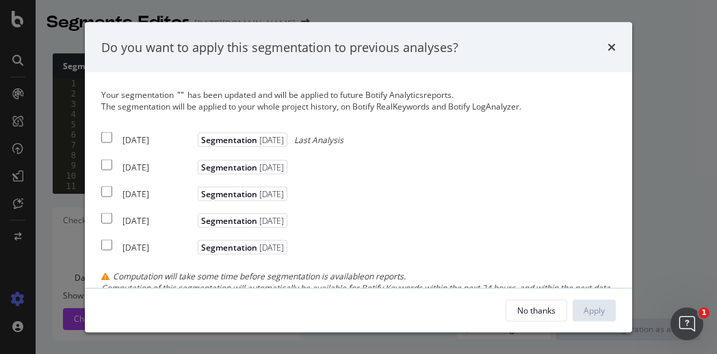
click at [108, 138] on input "modal" at bounding box center [106, 137] width 11 height 11
checkbox input "true"
click at [594, 311] on div "Apply" at bounding box center [594, 310] width 21 height 12
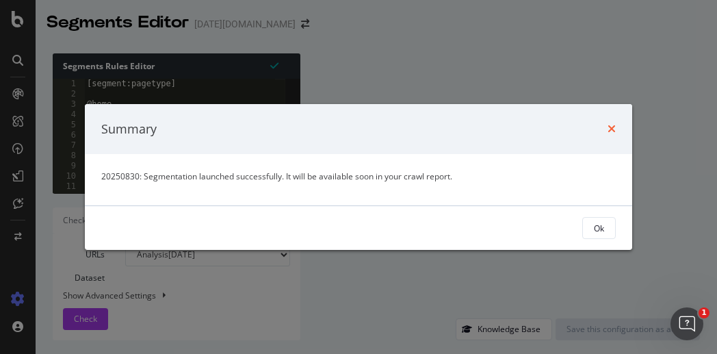
click at [610, 128] on icon "times" at bounding box center [612, 128] width 8 height 11
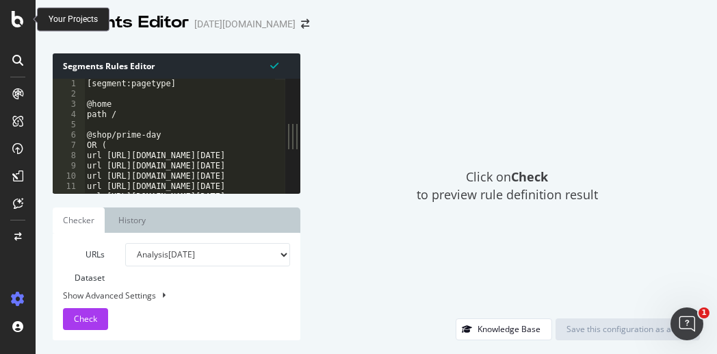
click at [15, 21] on icon at bounding box center [18, 19] width 12 height 16
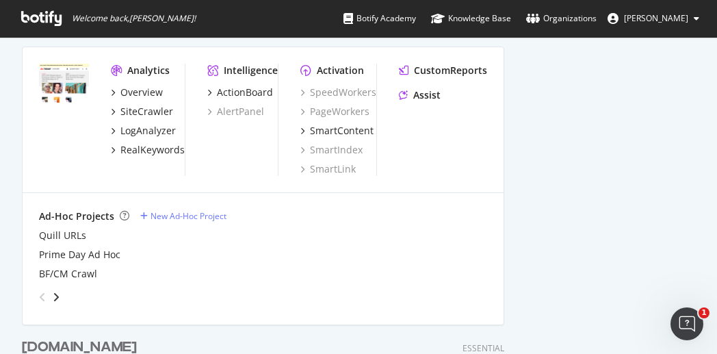
scroll to position [616, 0]
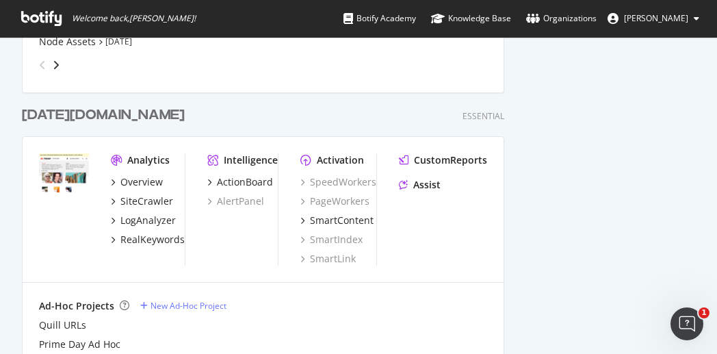
click at [73, 114] on div "today.com" at bounding box center [103, 115] width 163 height 20
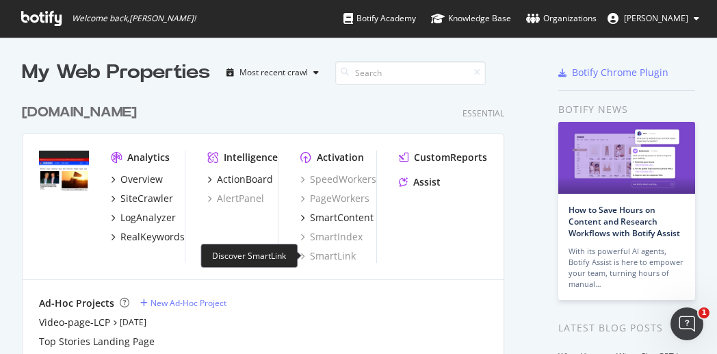
scroll to position [344, 696]
click at [206, 302] on div "New Ad-Hoc Project" at bounding box center [189, 303] width 76 height 12
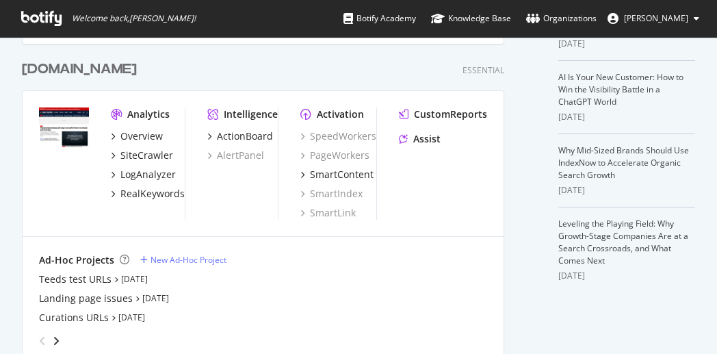
scroll to position [342, 0]
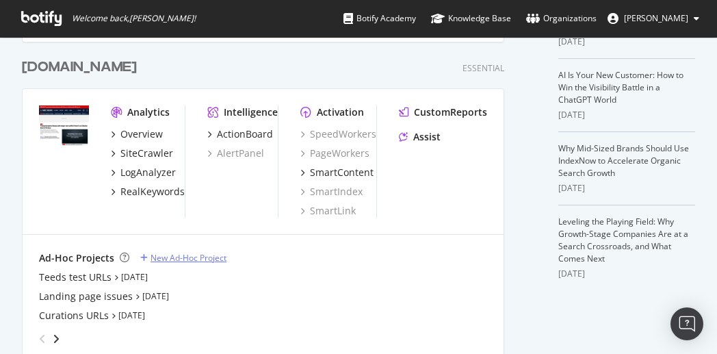
click at [177, 255] on div "New Ad-Hoc Project" at bounding box center [189, 258] width 76 height 12
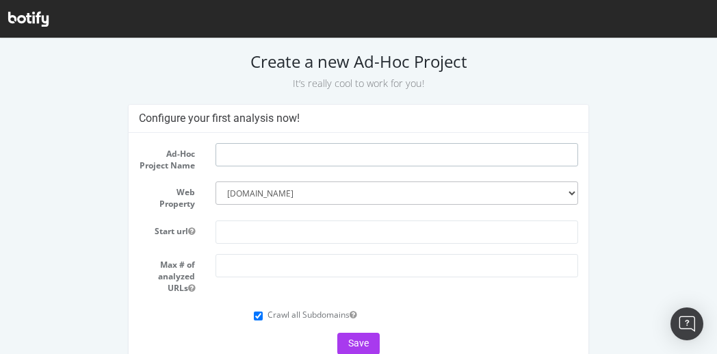
click at [285, 155] on input "text" at bounding box center [397, 154] width 362 height 23
type input "Teeds test"
click at [261, 232] on input "text" at bounding box center [397, 231] width 362 height 23
type input "[DOMAIN_NAME]"
click at [275, 277] on input "number" at bounding box center [397, 265] width 362 height 23
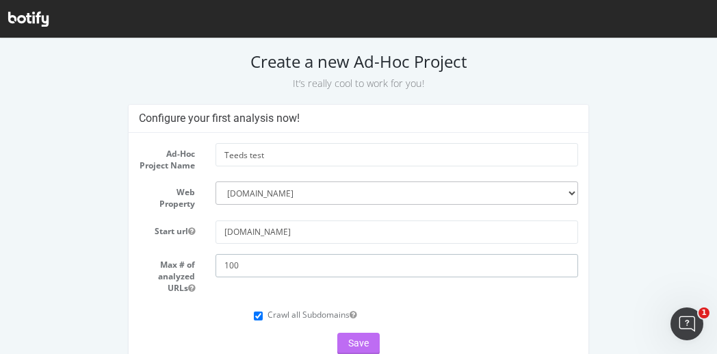
type input "100"
click at [356, 345] on button "Save" at bounding box center [358, 344] width 42 height 22
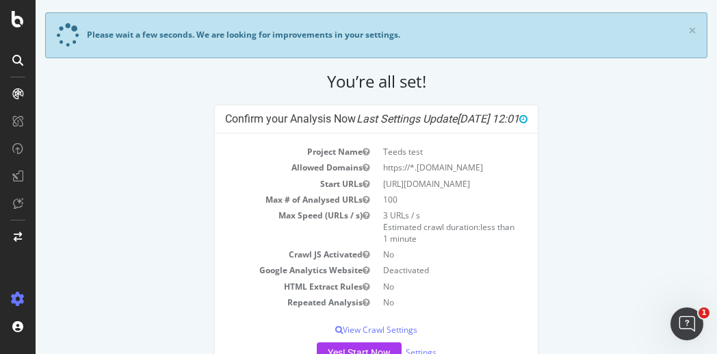
scroll to position [101, 0]
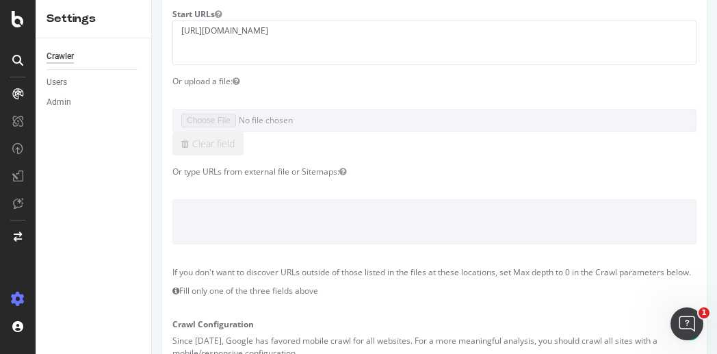
scroll to position [137, 0]
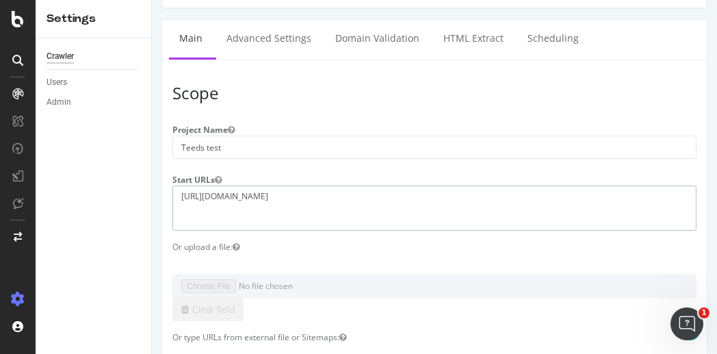
drag, startPoint x: 253, startPoint y: 194, endPoint x: 296, endPoint y: 201, distance: 43.1
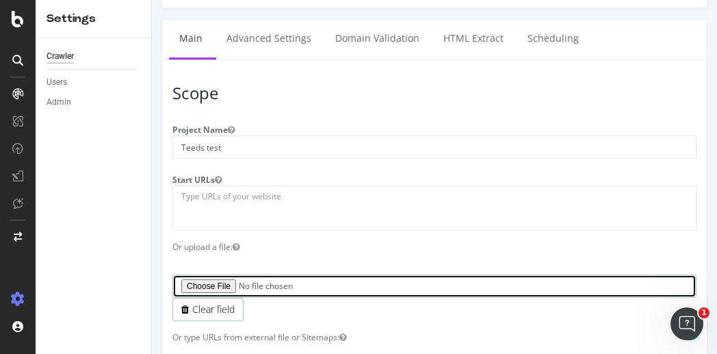
click at [215, 279] on input "file" at bounding box center [434, 285] width 524 height 23
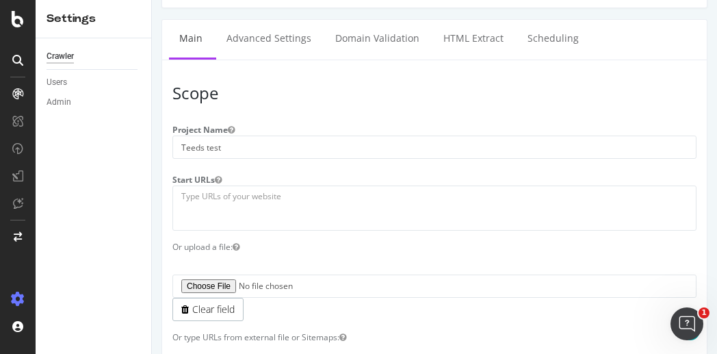
scroll to position [196, 0]
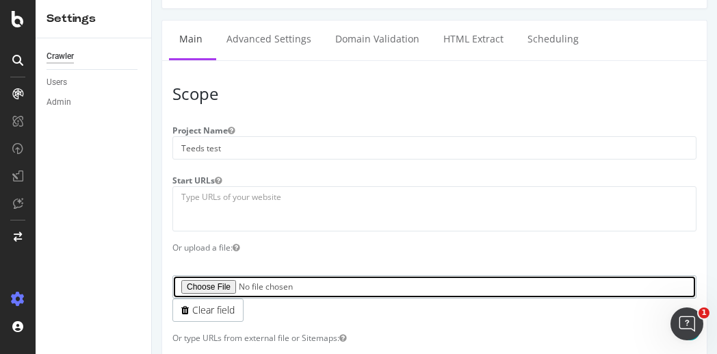
type input "C:\fakepath\teeds-test.txt"
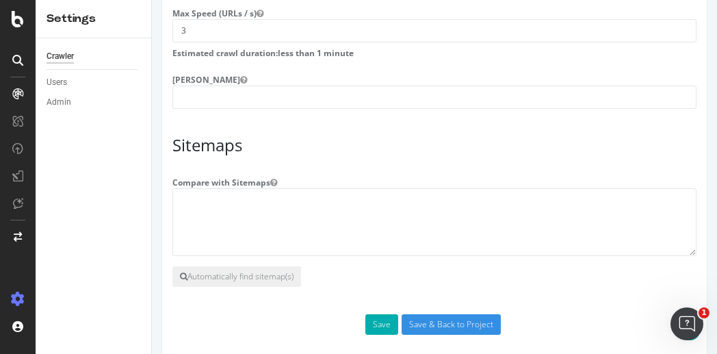
scroll to position [1332, 0]
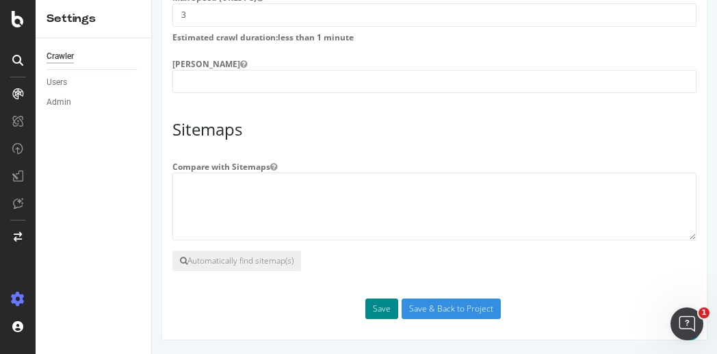
click at [385, 314] on button "Save" at bounding box center [381, 308] width 33 height 21
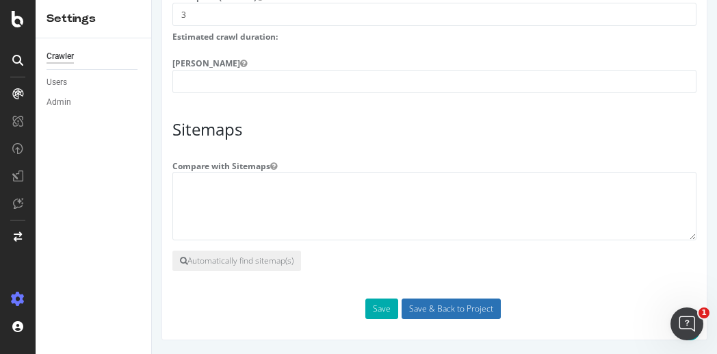
click at [443, 310] on input "Save & Back to Project" at bounding box center [451, 308] width 99 height 21
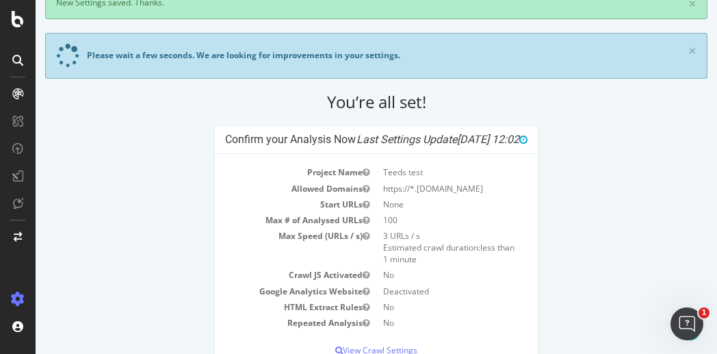
scroll to position [216, 0]
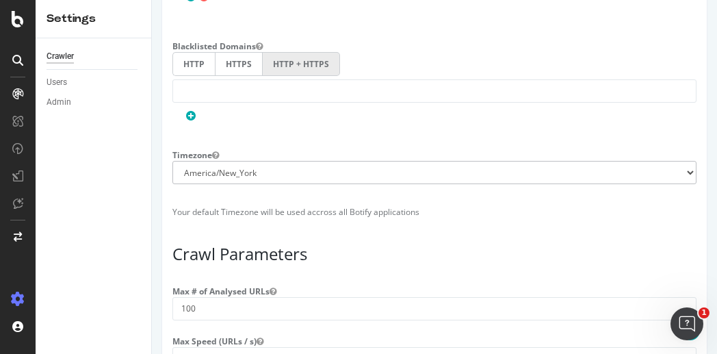
scroll to position [1163, 0]
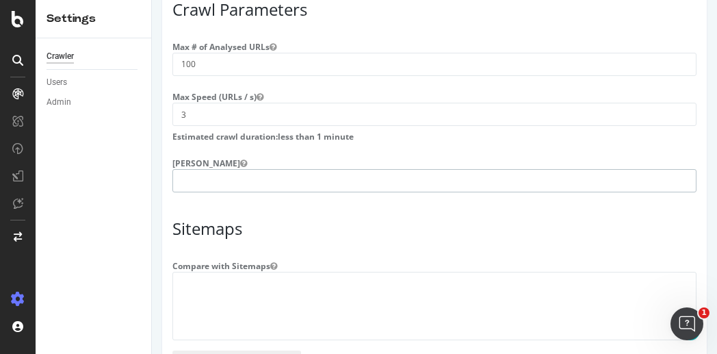
click at [244, 188] on input "number" at bounding box center [434, 180] width 524 height 23
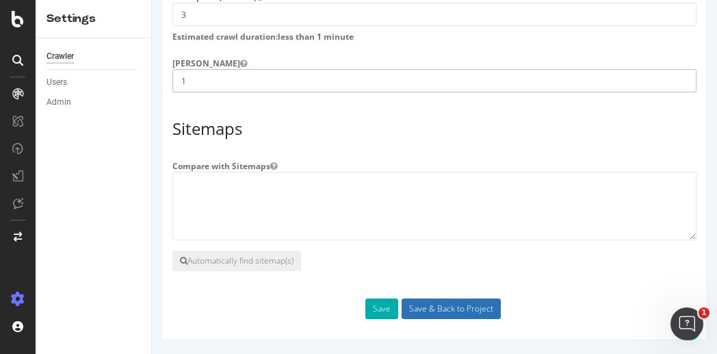
type input "1"
click at [442, 313] on input "Save & Back to Project" at bounding box center [451, 308] width 99 height 21
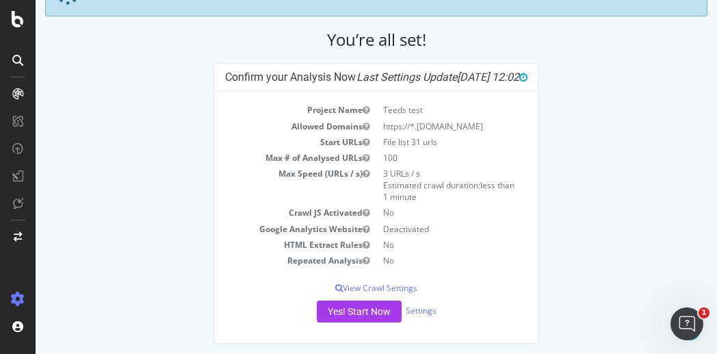
scroll to position [148, 0]
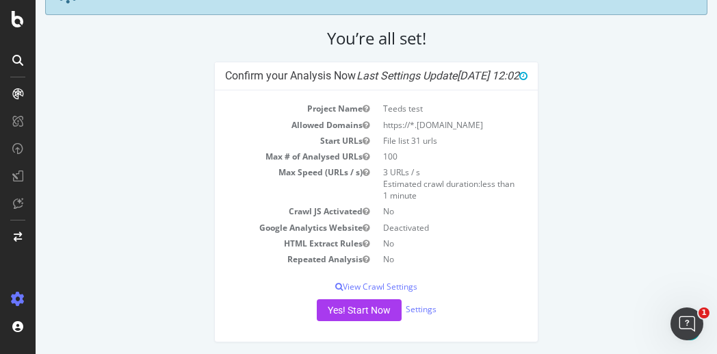
click at [416, 313] on div "Yes! Start Now Settings" at bounding box center [376, 310] width 302 height 22
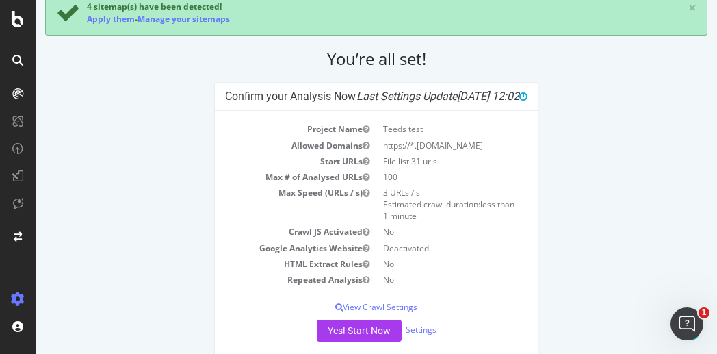
scroll to position [207, 0]
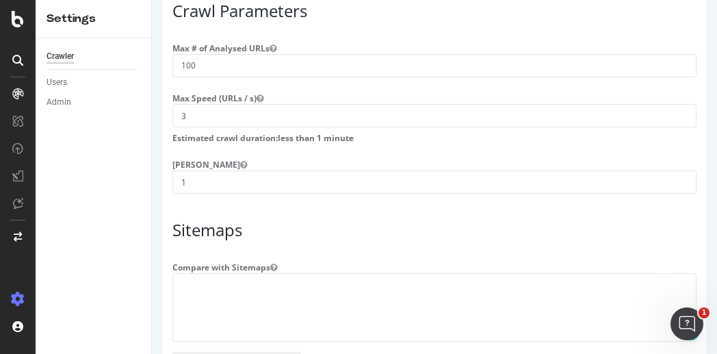
scroll to position [1267, 0]
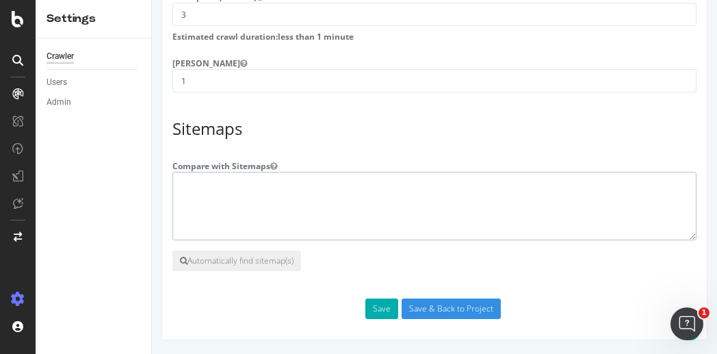
click at [213, 176] on textarea at bounding box center [434, 206] width 524 height 68
paste textarea "Sitemap: https://www.today.com/sitemap/today/sitemap-index Sitemap: https://www…"
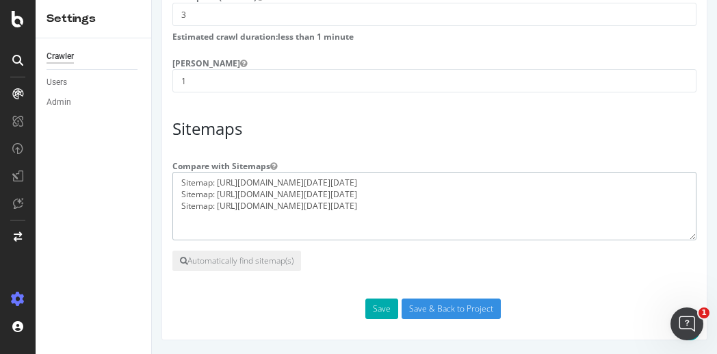
drag, startPoint x: 216, startPoint y: 181, endPoint x: 153, endPoint y: 177, distance: 63.1
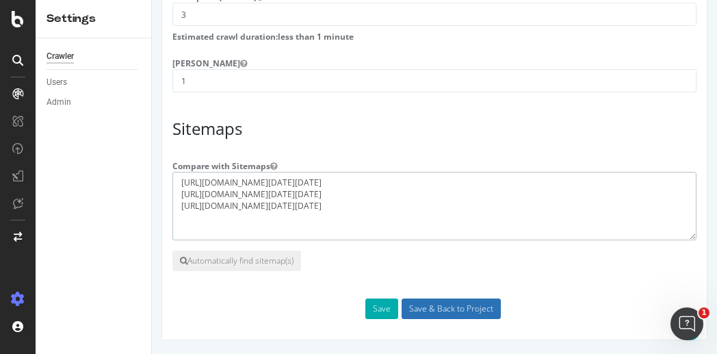
type textarea "https://www.today.com/sitemap/today/sitemap-index https://www.today.com/sitemap…"
click at [458, 315] on input "Save & Back to Project" at bounding box center [451, 308] width 99 height 21
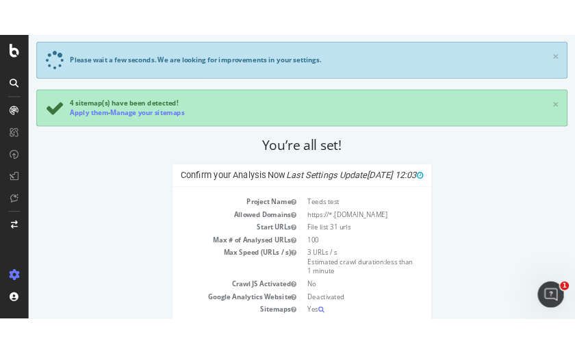
scroll to position [223, 0]
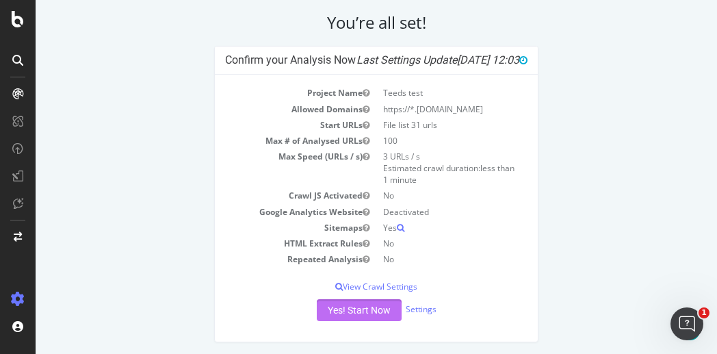
click at [339, 306] on button "Yes! Start Now" at bounding box center [359, 310] width 85 height 22
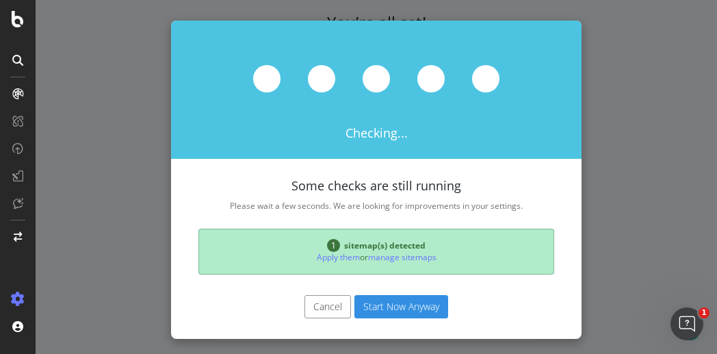
click at [400, 304] on button "Start Now Anyway" at bounding box center [401, 306] width 94 height 23
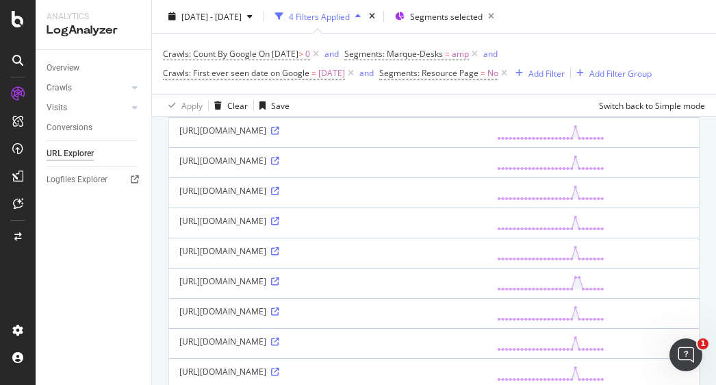
scroll to position [770, 0]
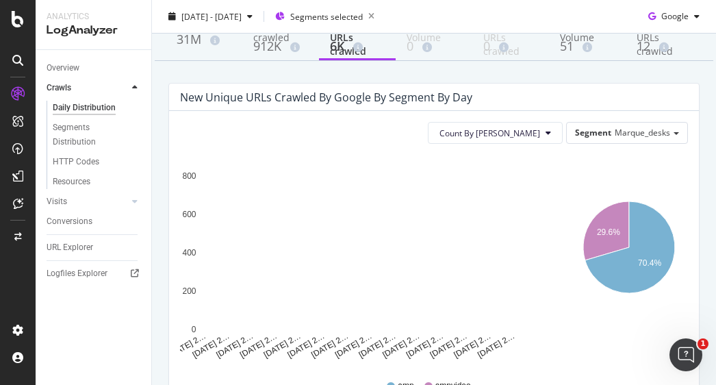
scroll to position [205, 0]
